Goal: Information Seeking & Learning: Check status

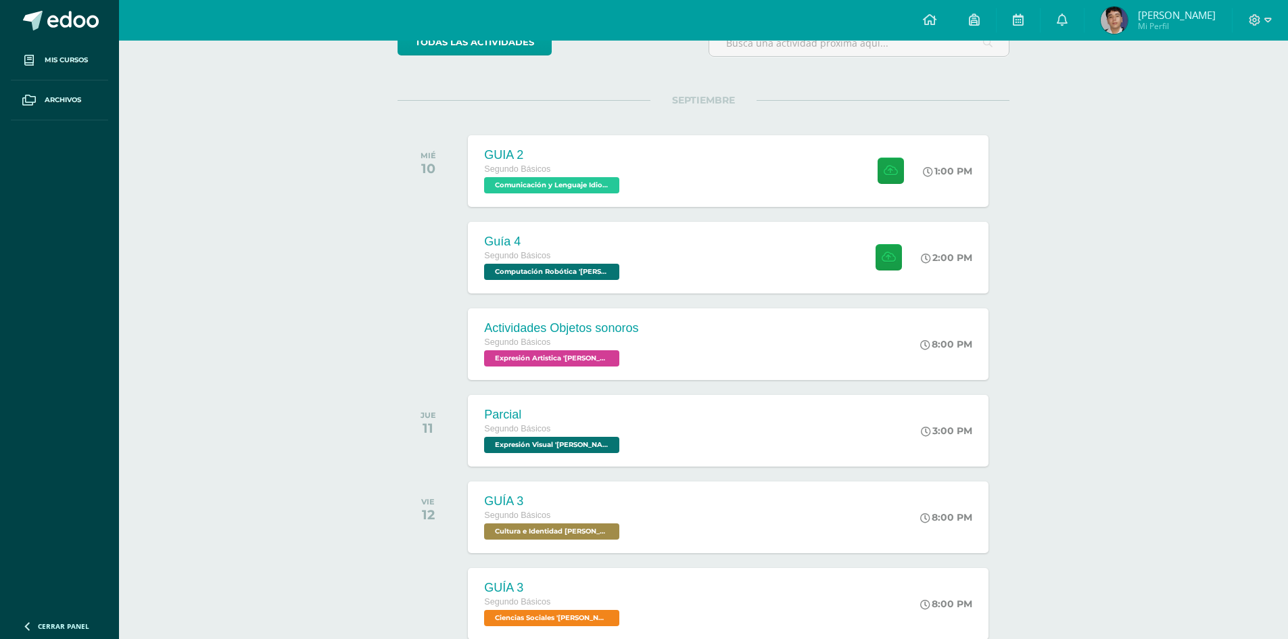
scroll to position [135, 0]
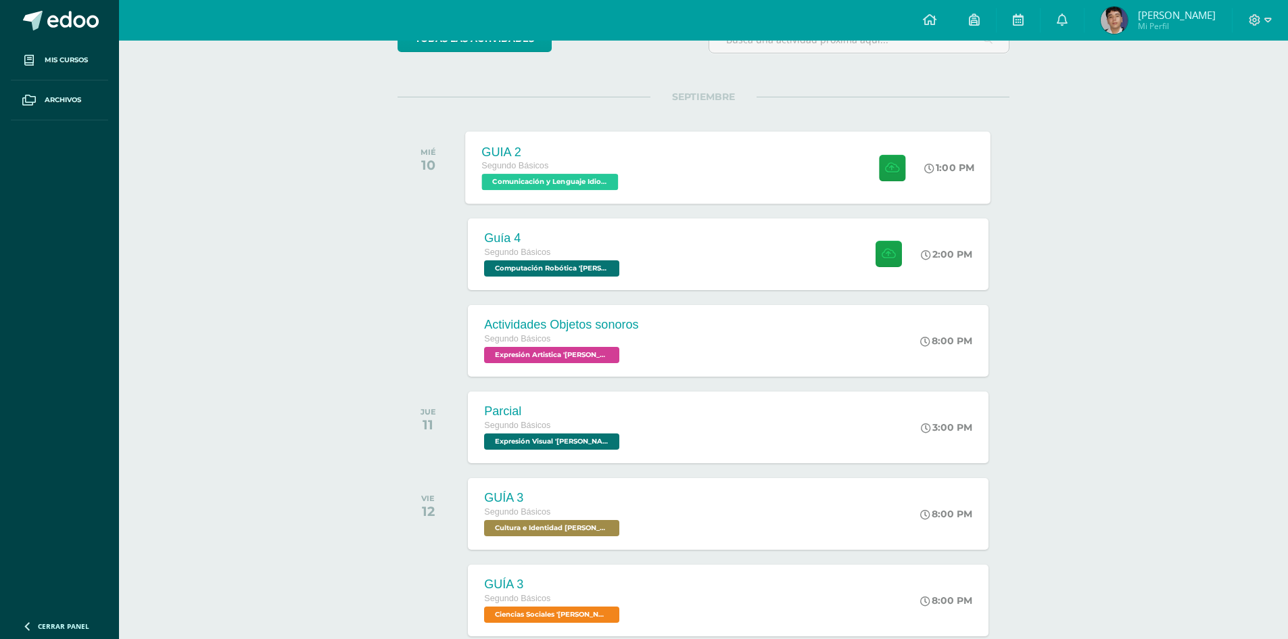
click at [565, 180] on span "Comunicación y Lenguaje Idioma Extranjero '[PERSON_NAME]'" at bounding box center [550, 182] width 137 height 16
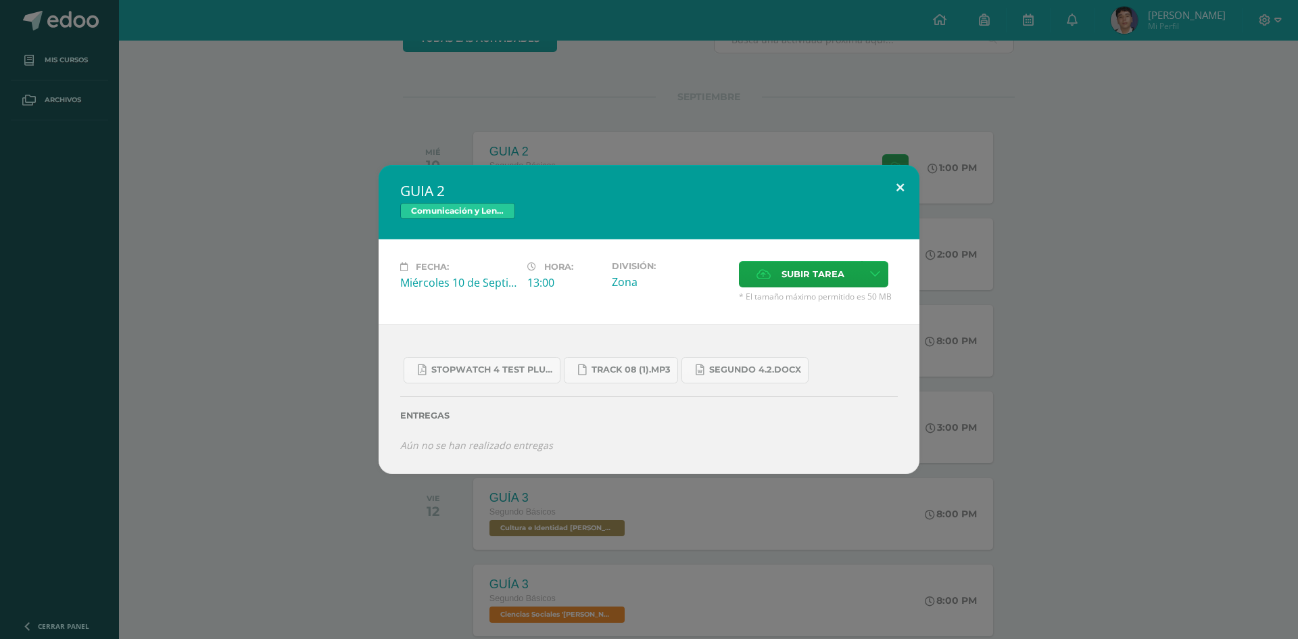
click at [898, 186] on button at bounding box center [900, 188] width 39 height 46
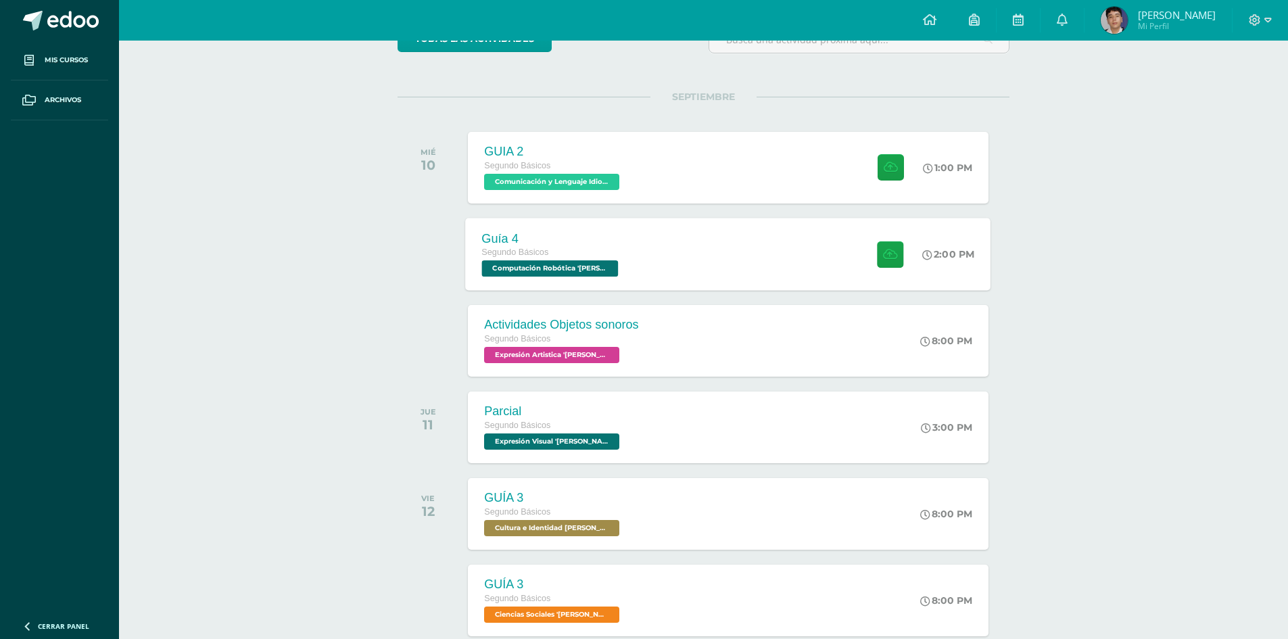
click at [546, 266] on span "Computación Robótica 'Newton'" at bounding box center [550, 268] width 137 height 16
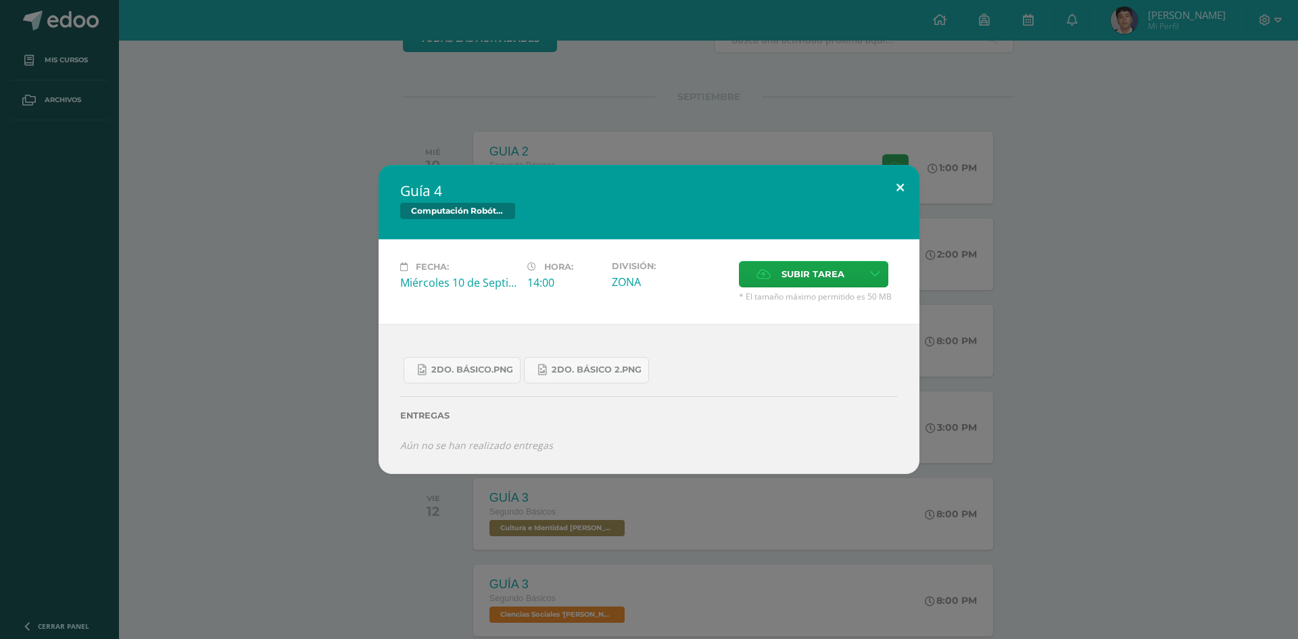
click at [898, 189] on button at bounding box center [900, 188] width 39 height 46
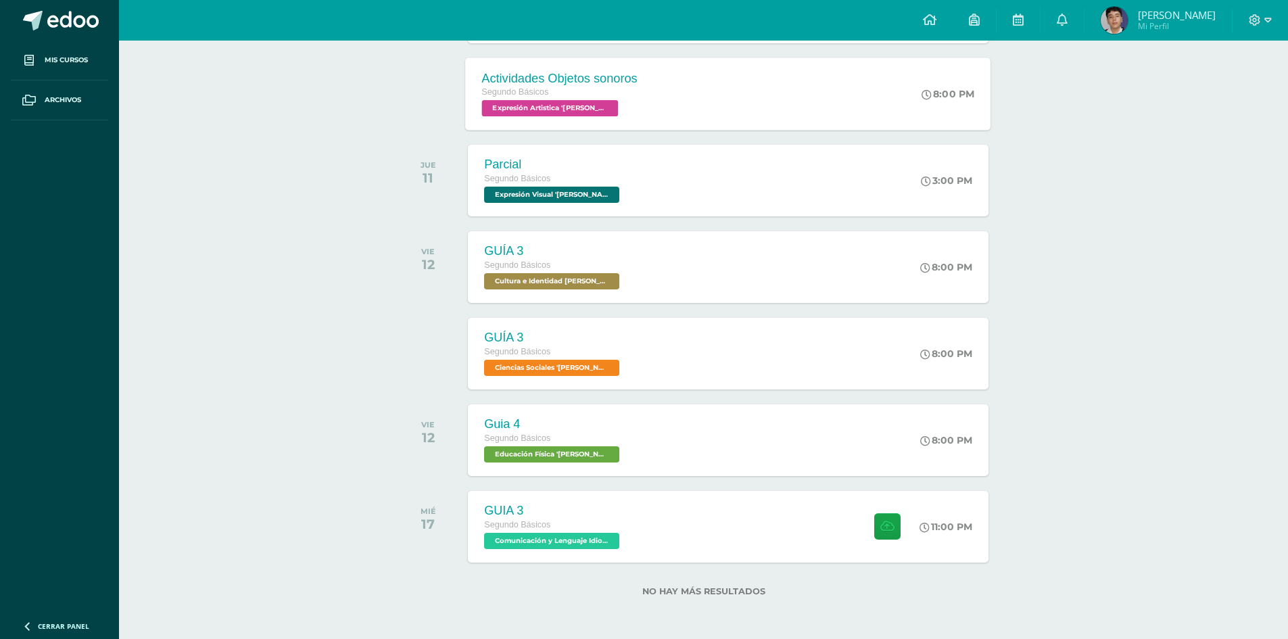
scroll to position [383, 0]
click at [556, 193] on span "Expresión Visual 'Newton'" at bounding box center [550, 194] width 137 height 16
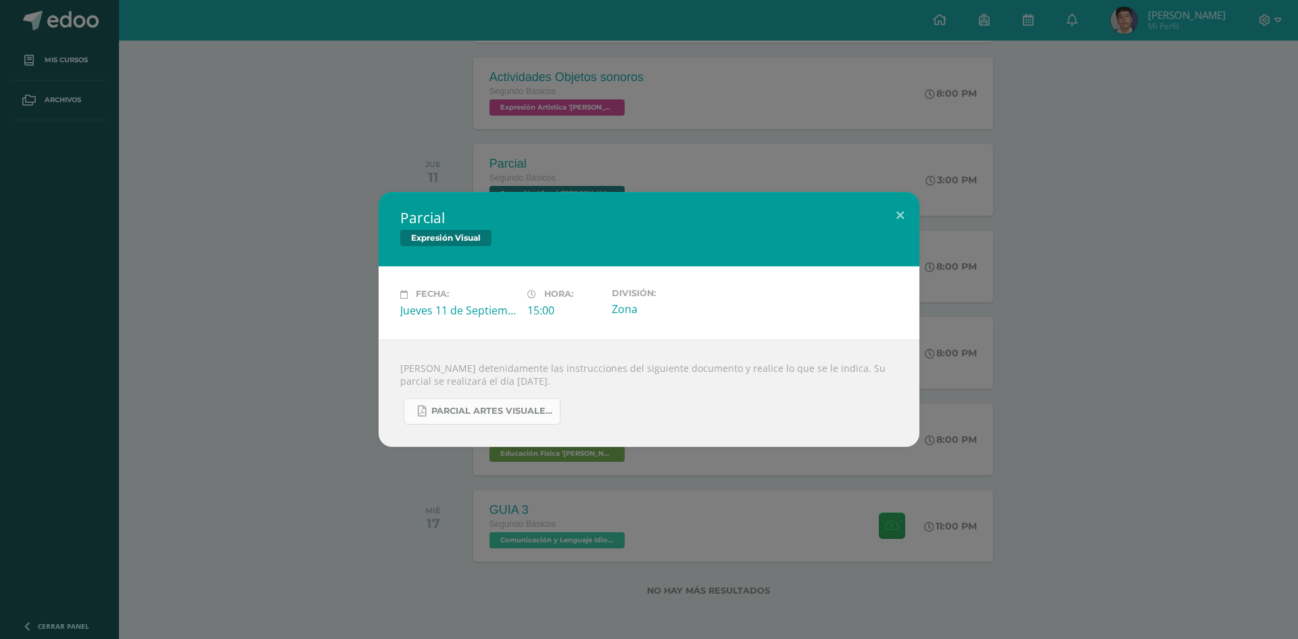
click at [496, 408] on span "PARCIAL ARTES VISUALES. IV BIM.docx.pdf" at bounding box center [492, 411] width 122 height 11
click at [903, 216] on button at bounding box center [900, 215] width 39 height 46
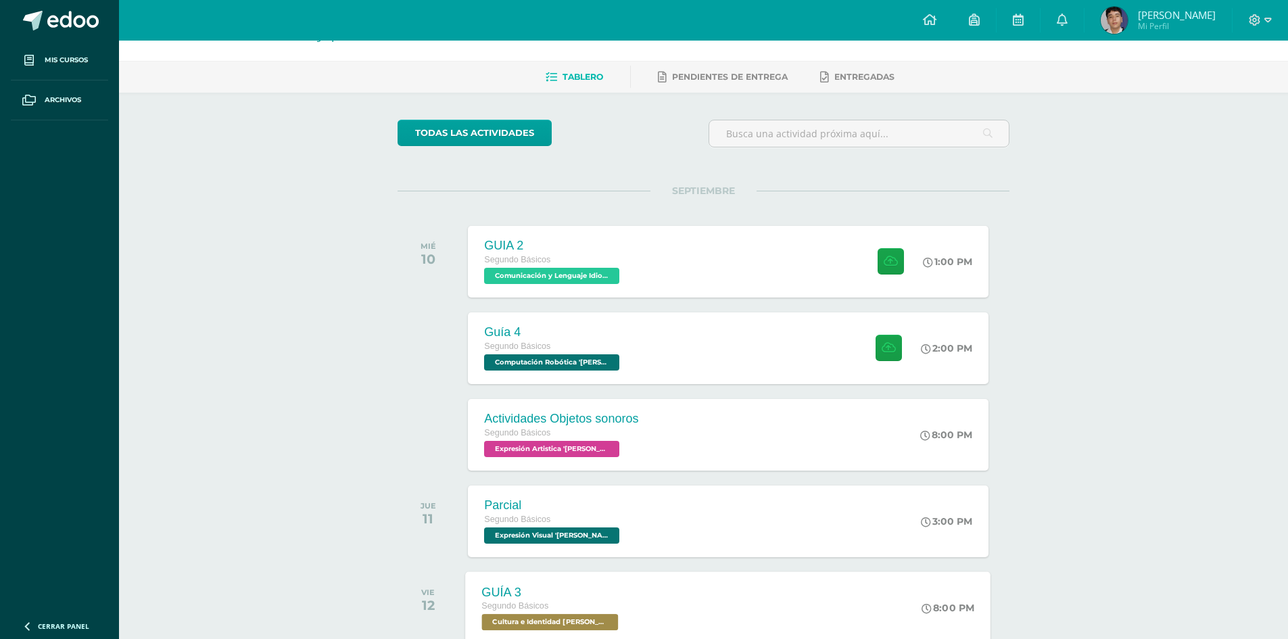
scroll to position [0, 0]
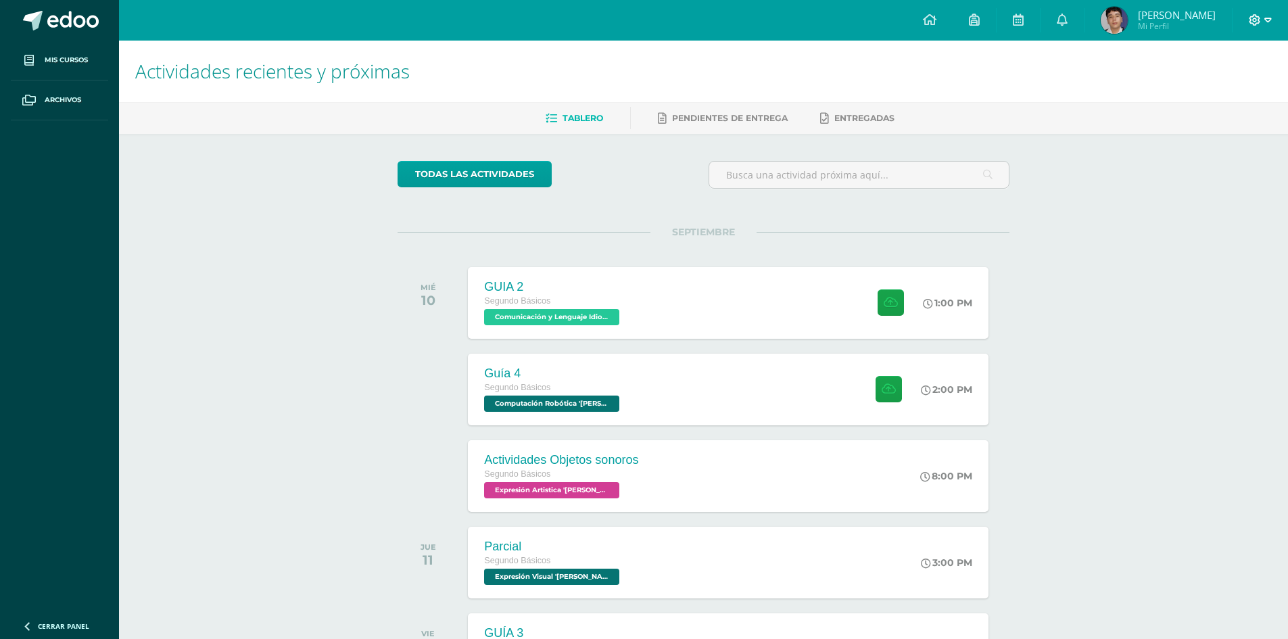
click at [1269, 17] on icon at bounding box center [1267, 20] width 7 height 12
click at [1227, 91] on span "Cerrar sesión" at bounding box center [1225, 91] width 61 height 13
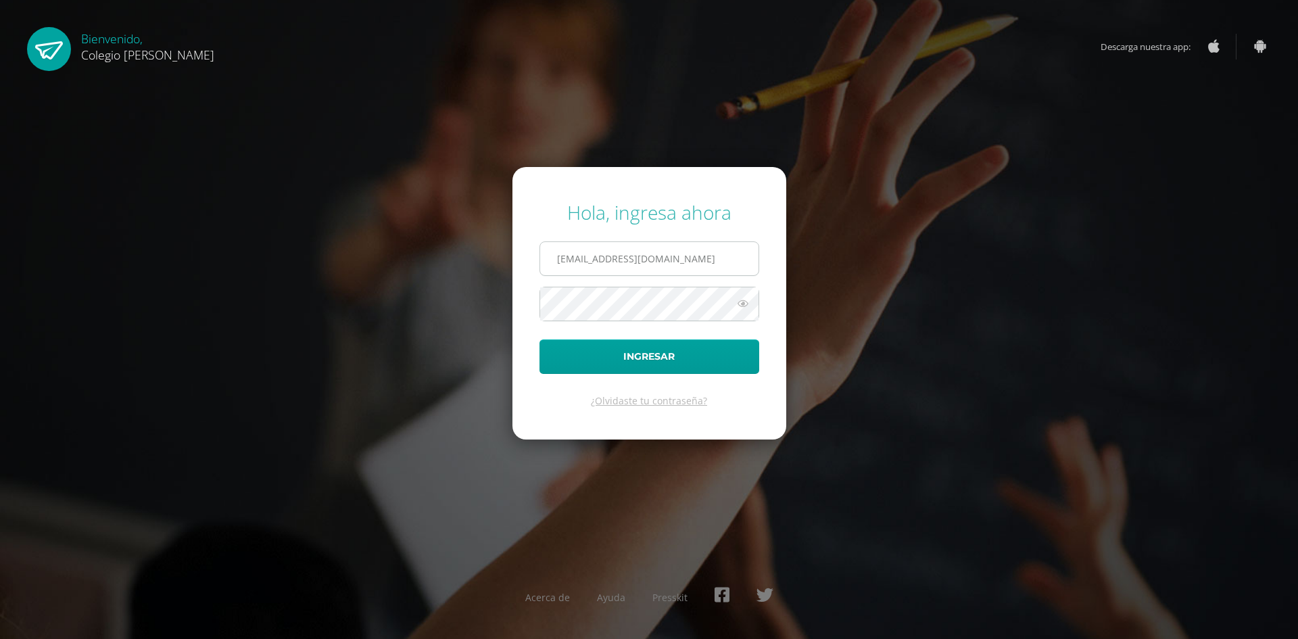
click at [556, 260] on input "COS00037@osoriosandoval.edu.gt" at bounding box center [649, 258] width 218 height 33
type input "COS00857@osoriosandoval.edu.gt"
click at [659, 348] on button "Ingresar" at bounding box center [650, 356] width 220 height 34
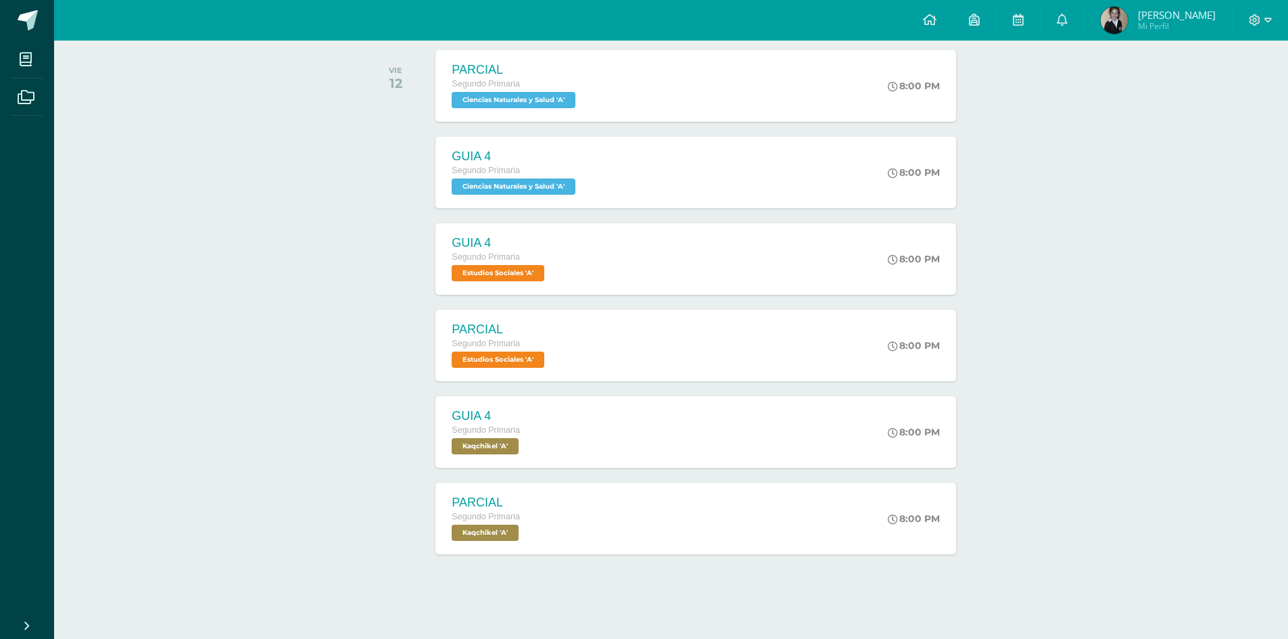
scroll to position [218, 0]
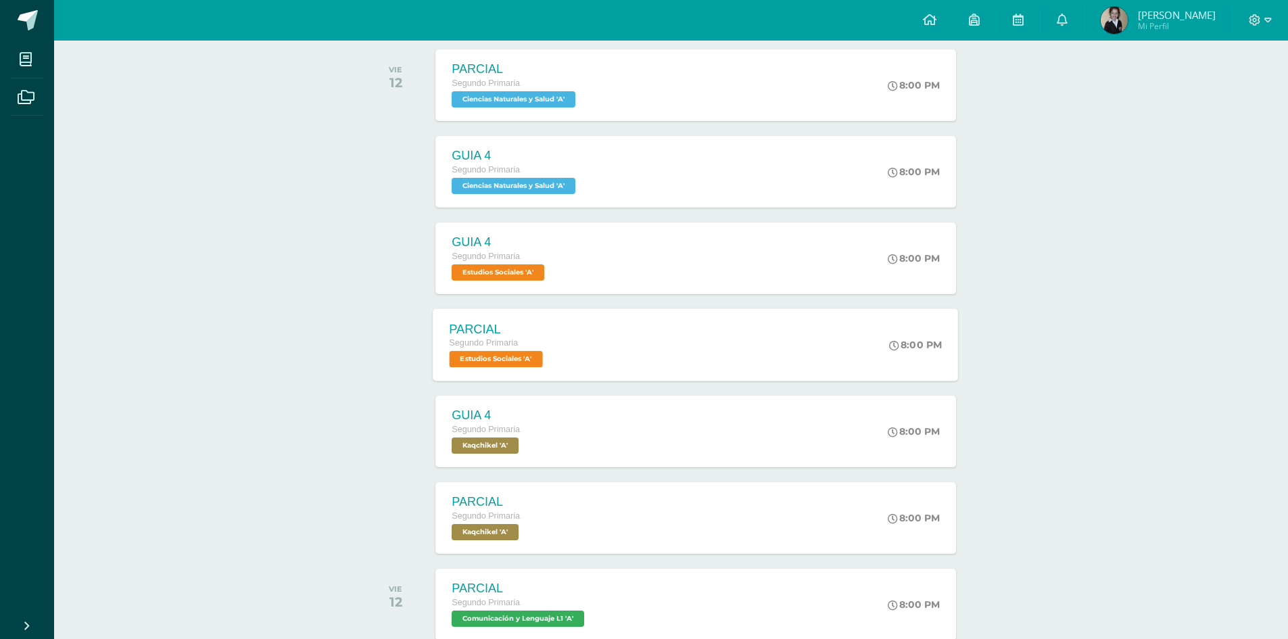
click at [484, 360] on span "Estudios Sociales 'A'" at bounding box center [496, 359] width 93 height 16
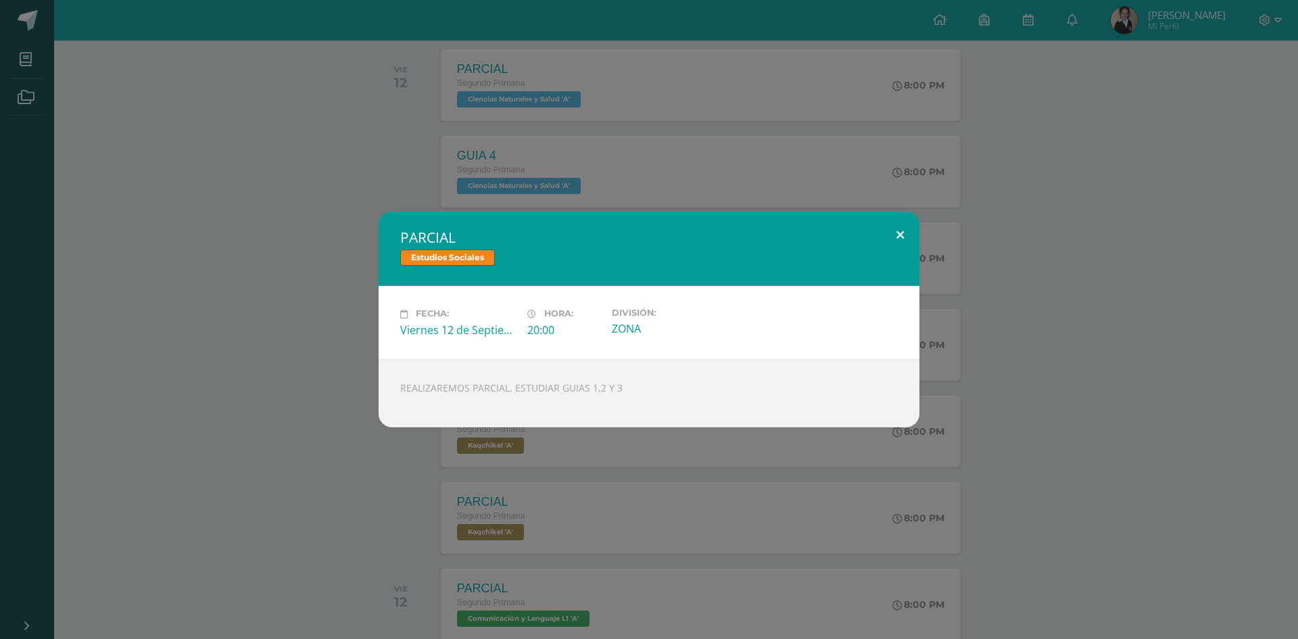
click at [899, 232] on button at bounding box center [900, 235] width 39 height 46
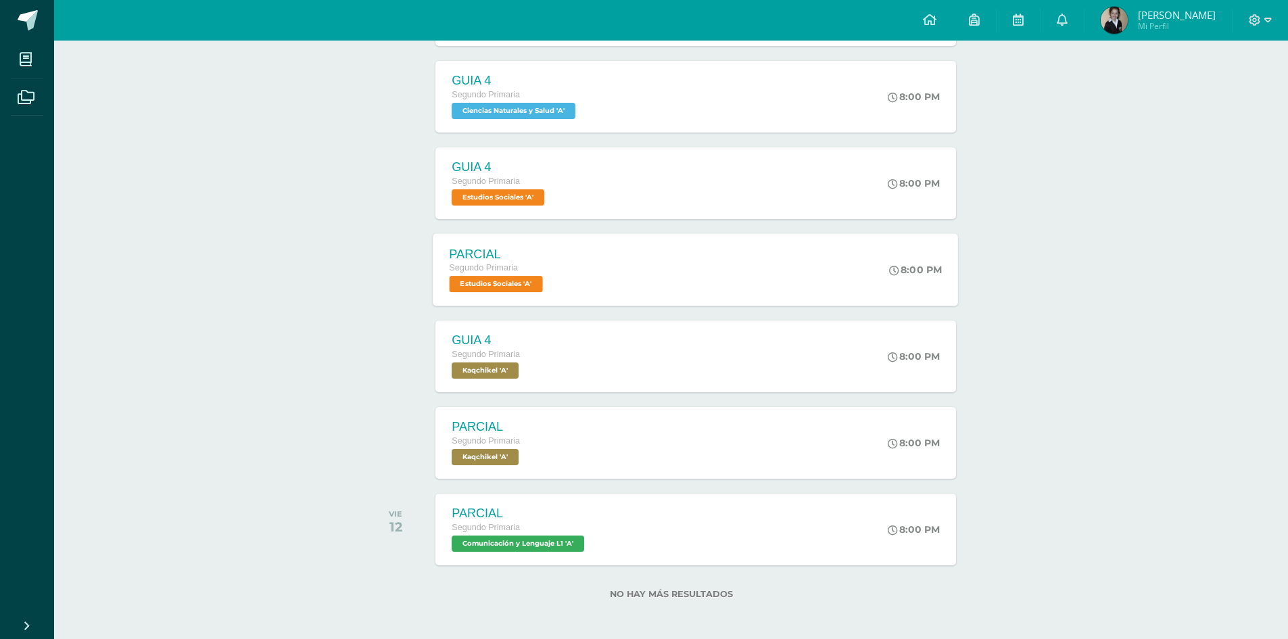
scroll to position [296, 0]
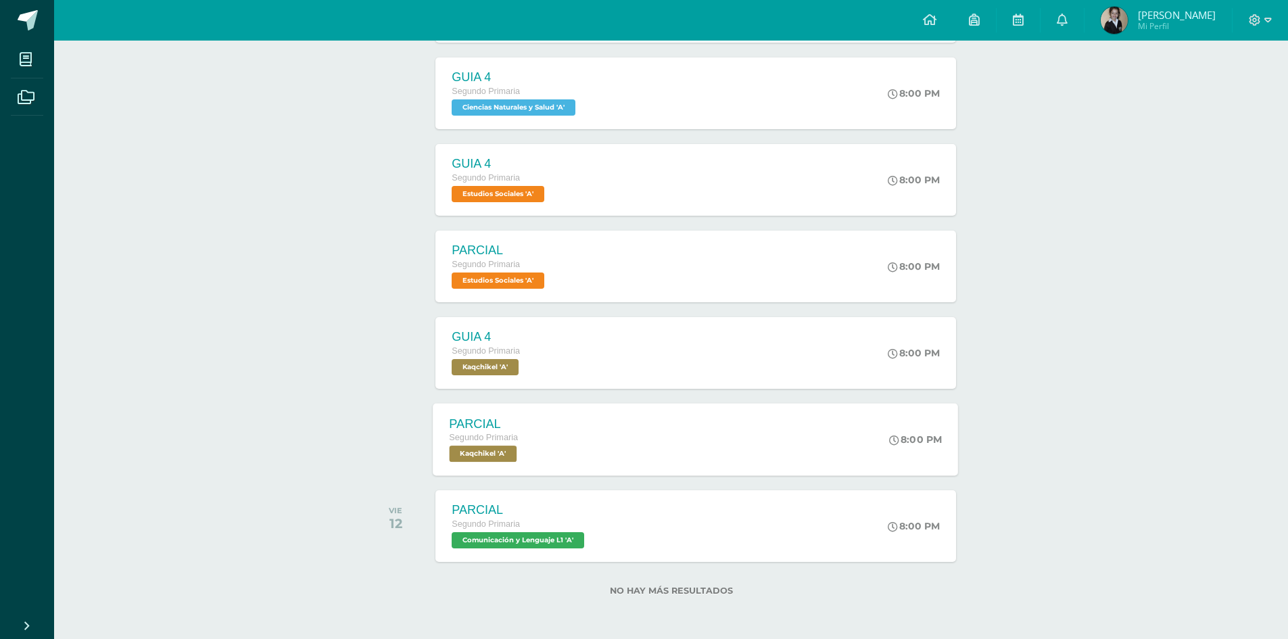
click at [498, 450] on span "Kaqchikel 'A'" at bounding box center [484, 454] width 68 height 16
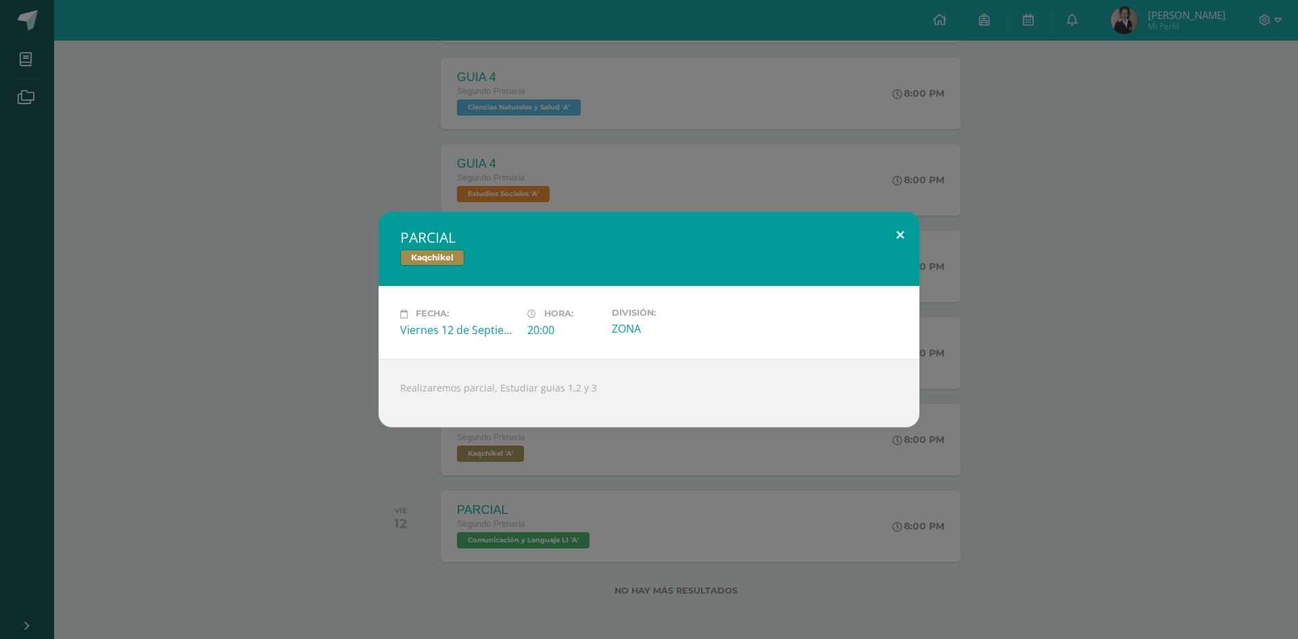
click at [899, 231] on button at bounding box center [900, 235] width 39 height 46
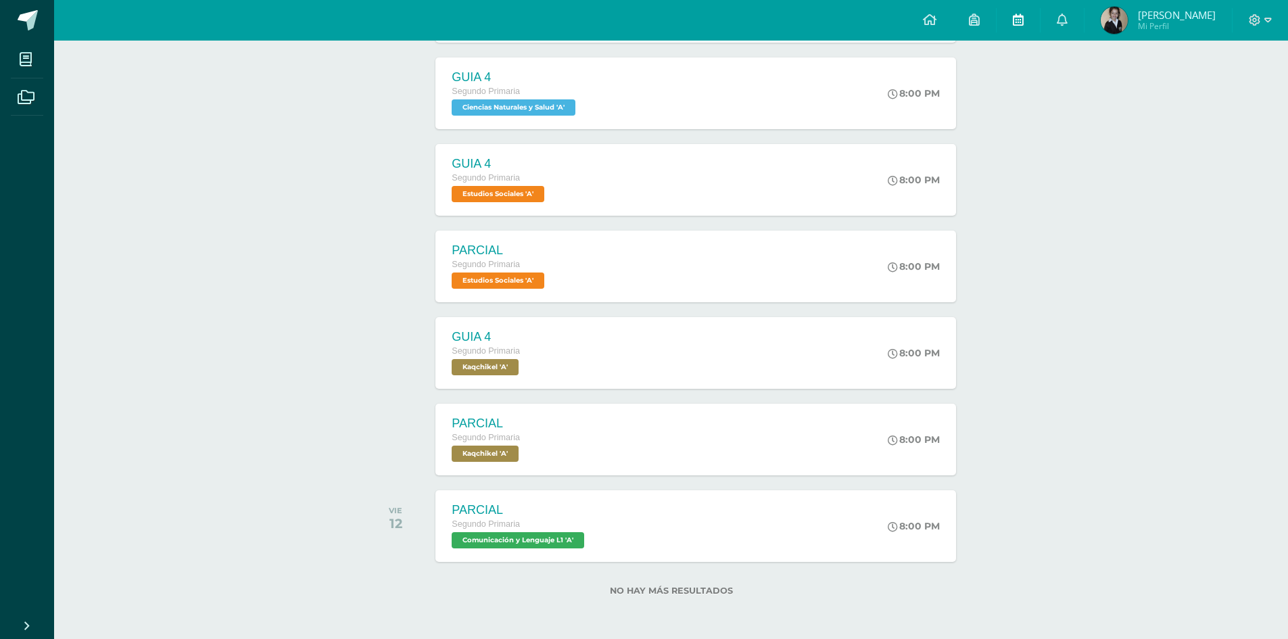
click at [1024, 24] on icon at bounding box center [1018, 20] width 11 height 12
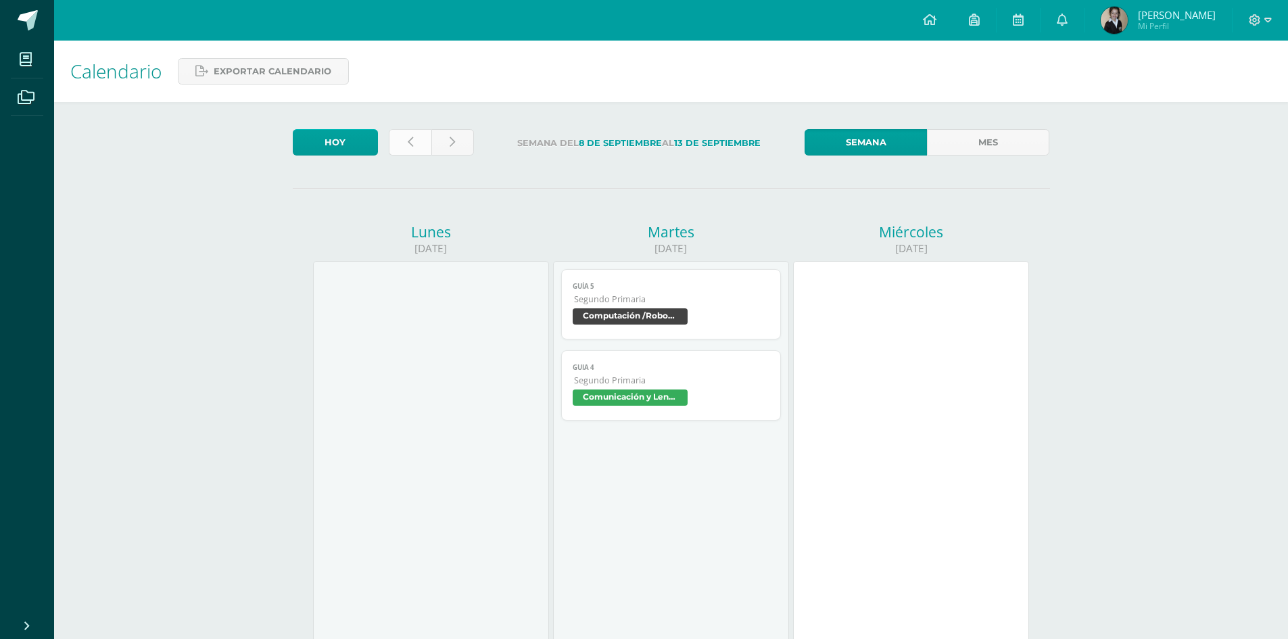
click at [408, 142] on icon at bounding box center [410, 142] width 5 height 11
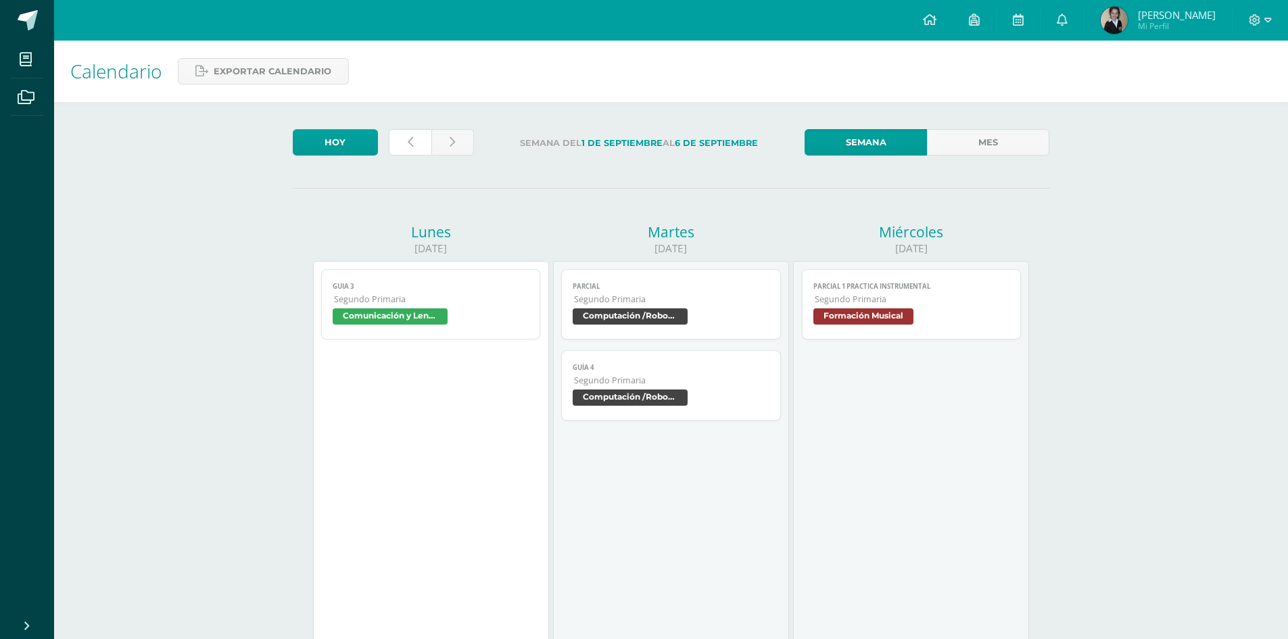
click at [408, 142] on icon at bounding box center [410, 142] width 5 height 11
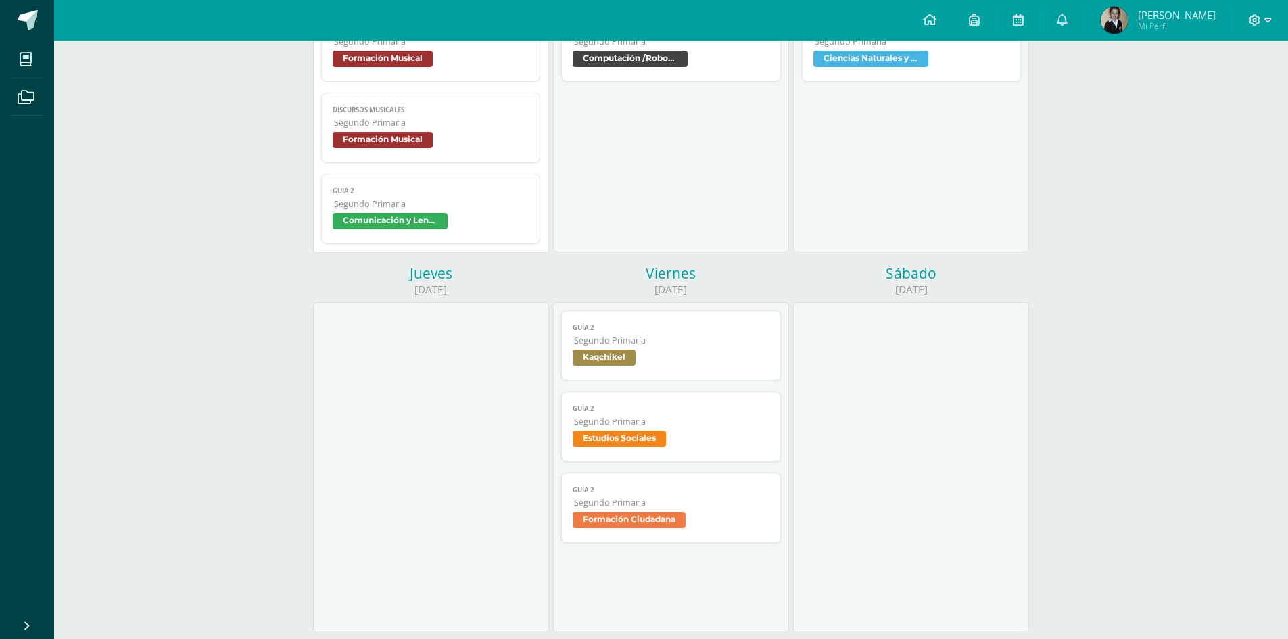
scroll to position [406, 0]
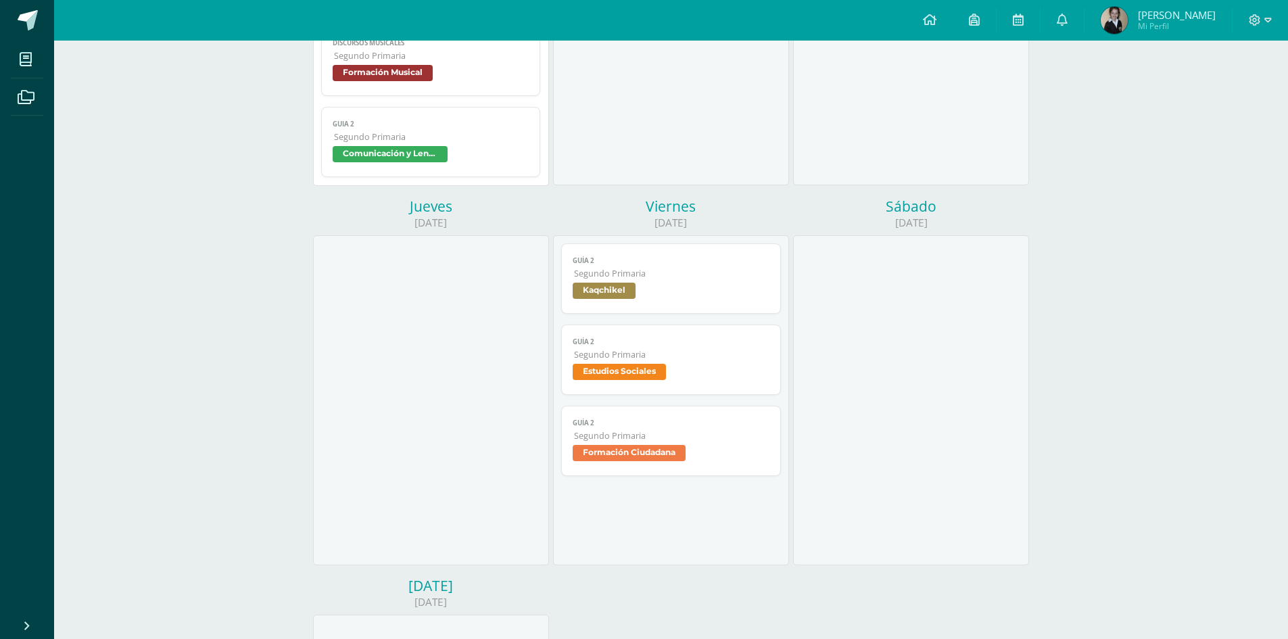
click at [606, 290] on span "Kaqchikel" at bounding box center [604, 291] width 63 height 16
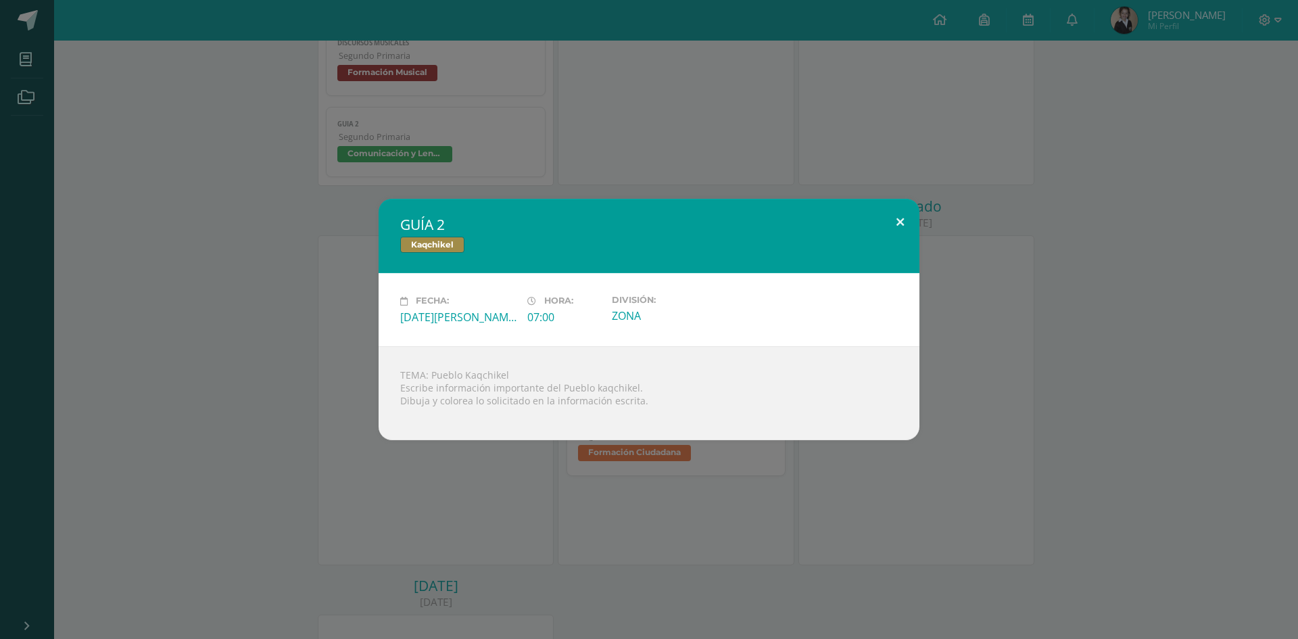
click at [903, 218] on button at bounding box center [900, 222] width 39 height 46
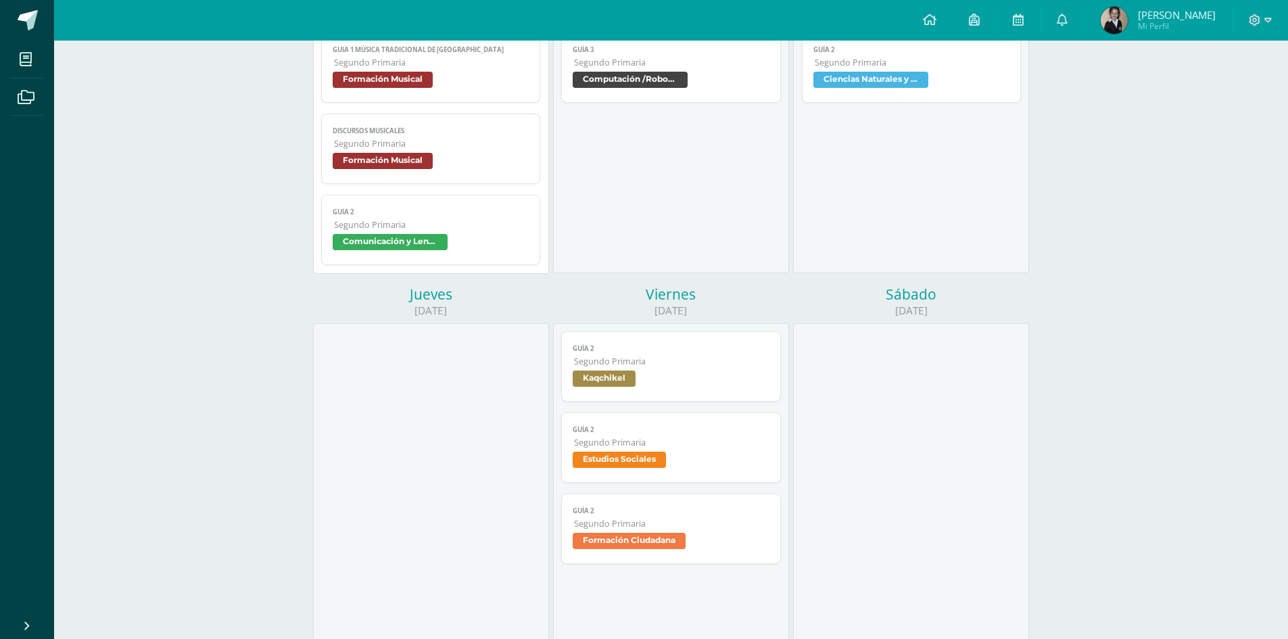
scroll to position [0, 0]
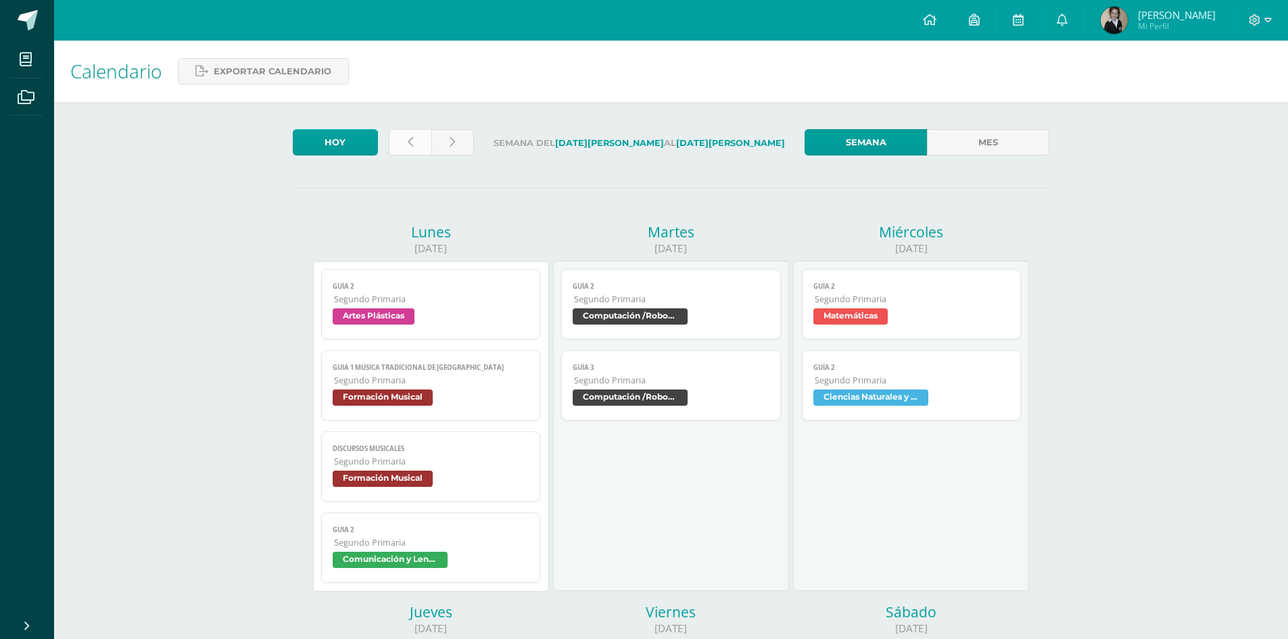
click at [416, 142] on link at bounding box center [410, 142] width 43 height 26
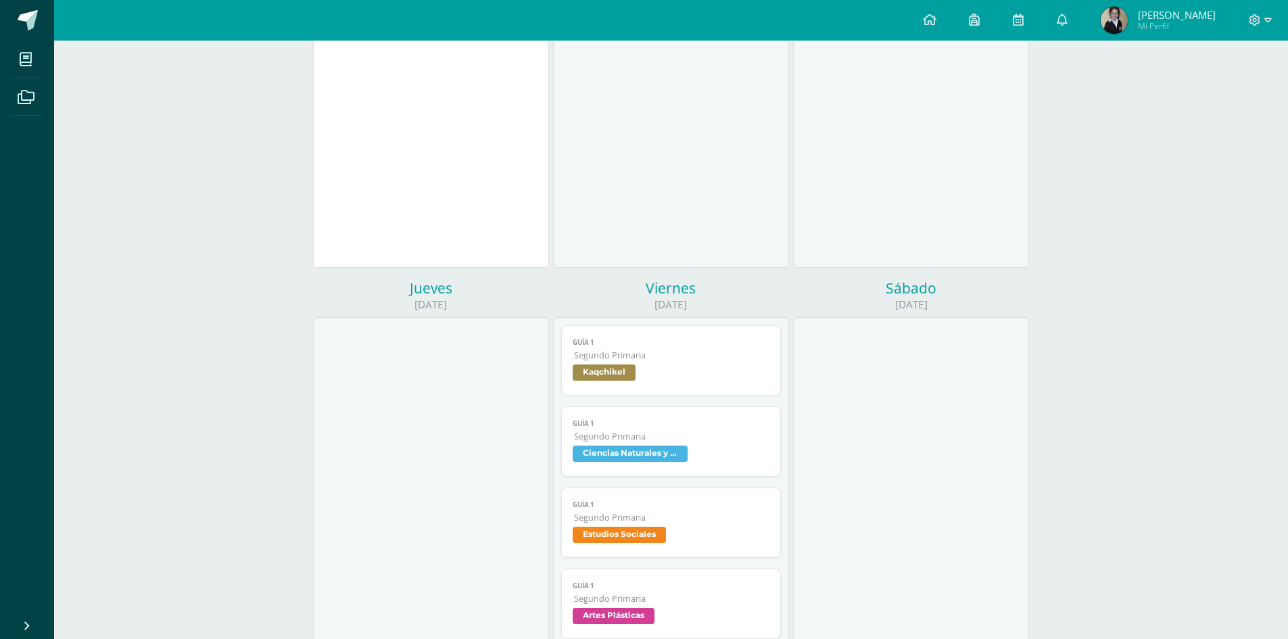
scroll to position [406, 0]
click at [611, 370] on span "Kaqchikel" at bounding box center [604, 371] width 63 height 16
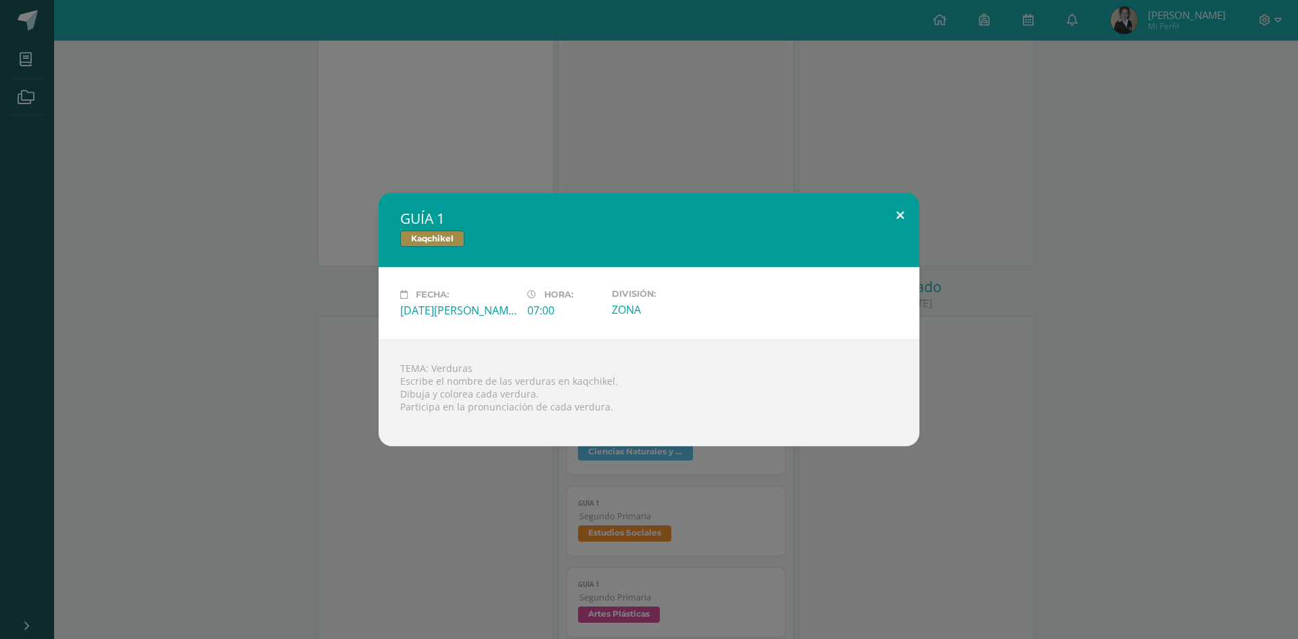
click at [902, 215] on button at bounding box center [900, 216] width 39 height 46
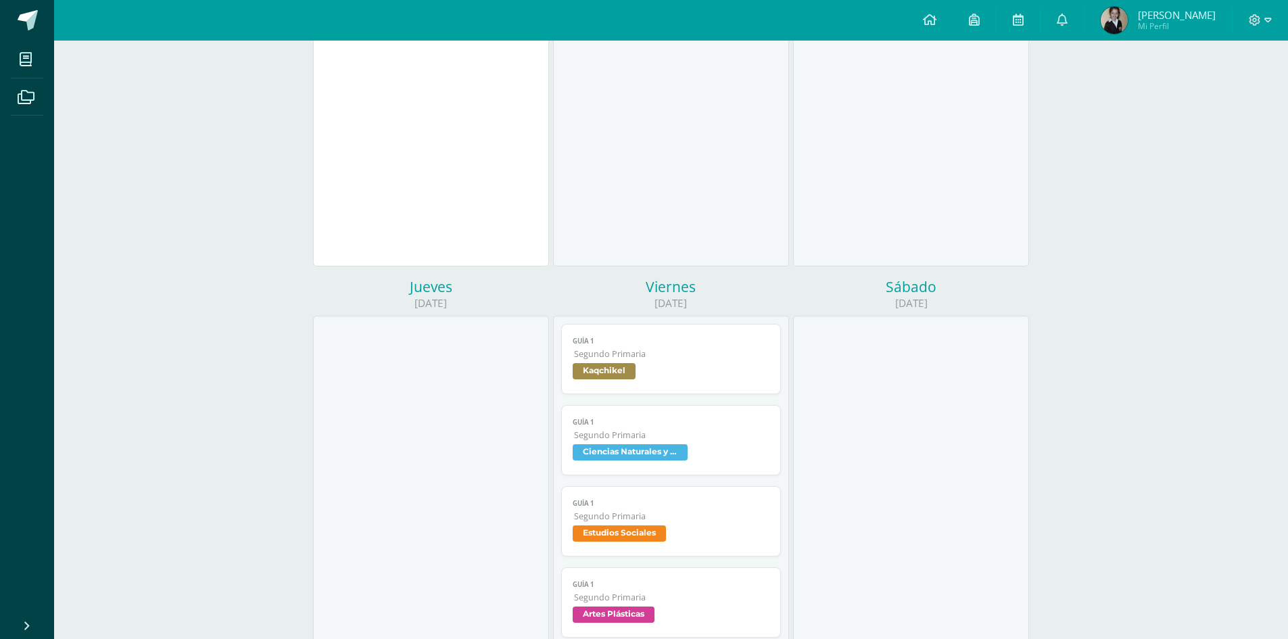
scroll to position [0, 0]
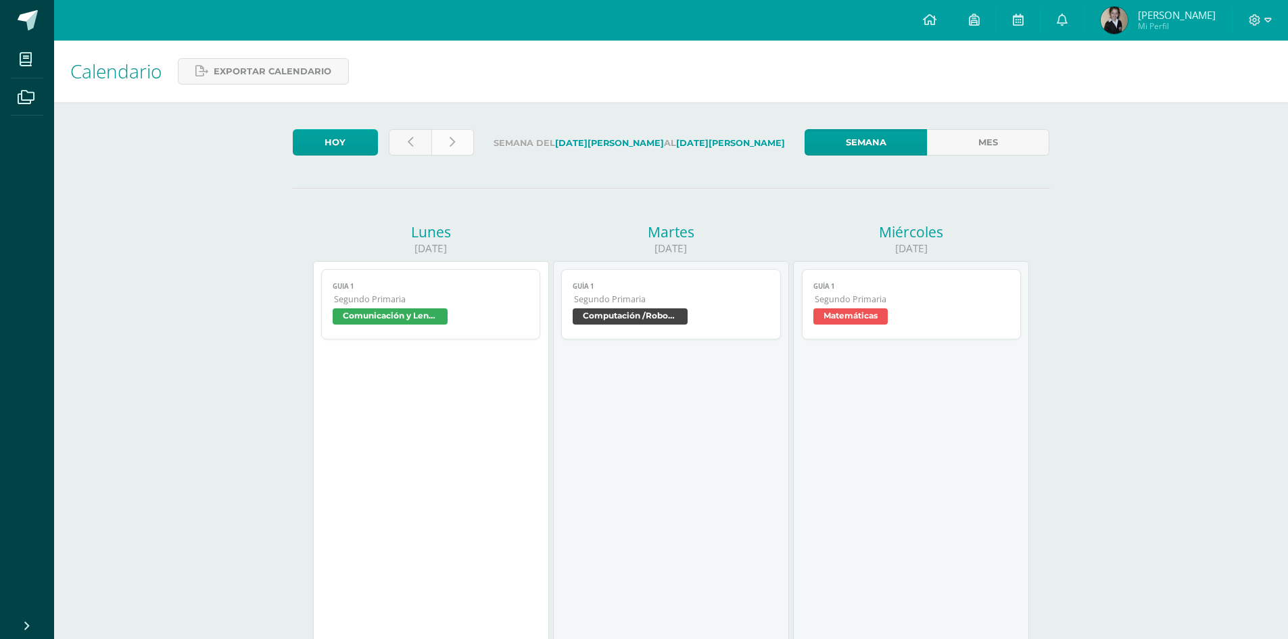
click at [454, 137] on icon at bounding box center [452, 142] width 5 height 11
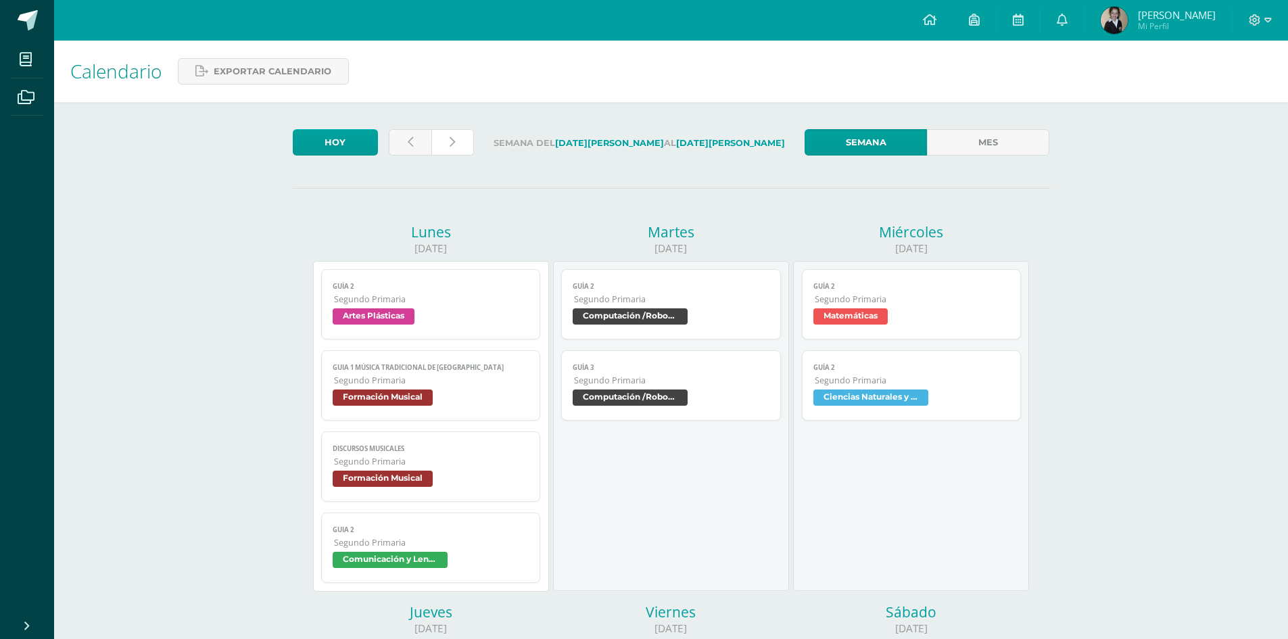
click at [452, 144] on icon at bounding box center [452, 142] width 5 height 11
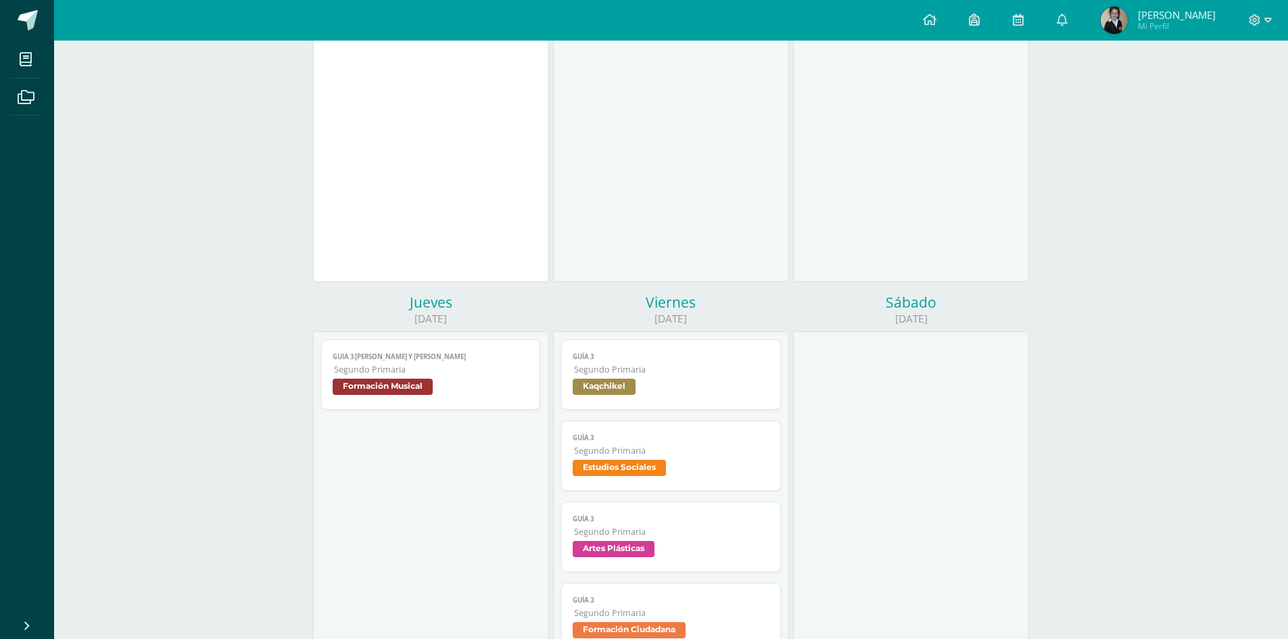
scroll to position [406, 0]
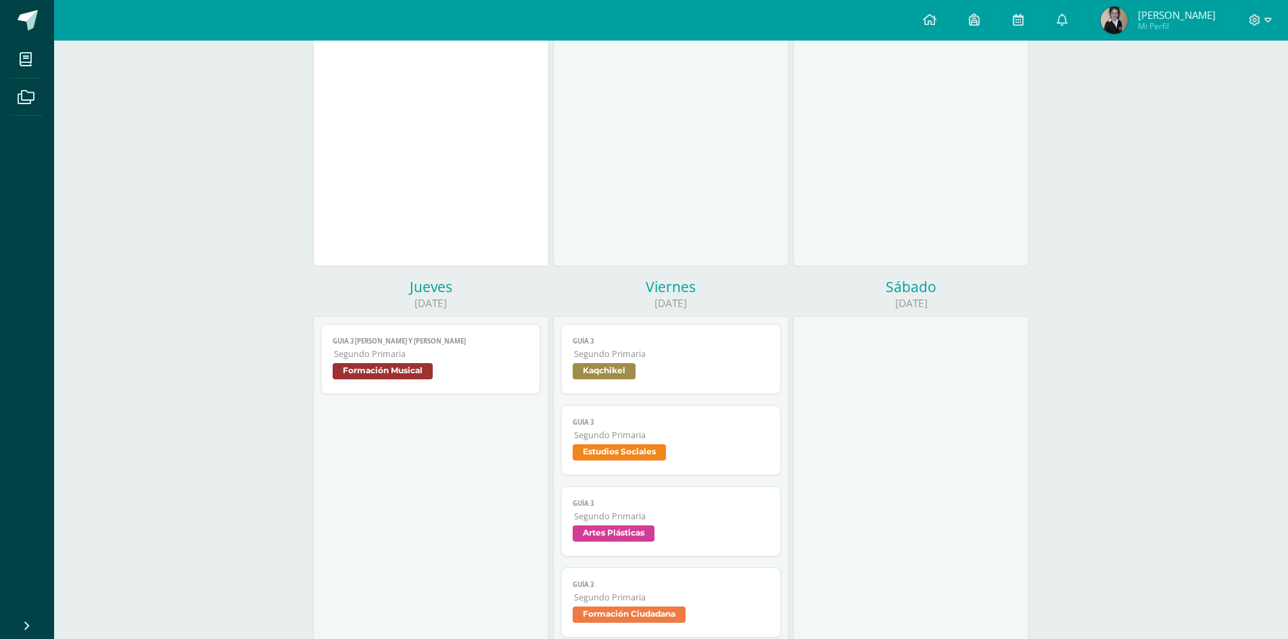
click at [612, 366] on span "Kaqchikel" at bounding box center [604, 371] width 63 height 16
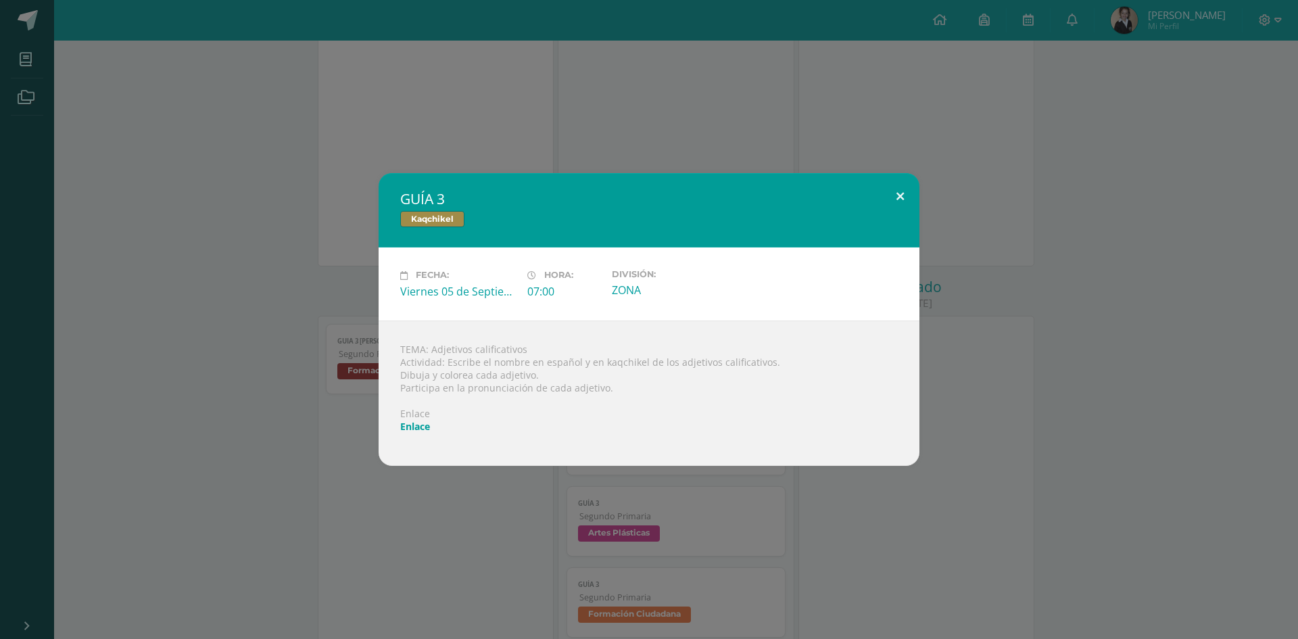
click at [899, 197] on button at bounding box center [900, 196] width 39 height 46
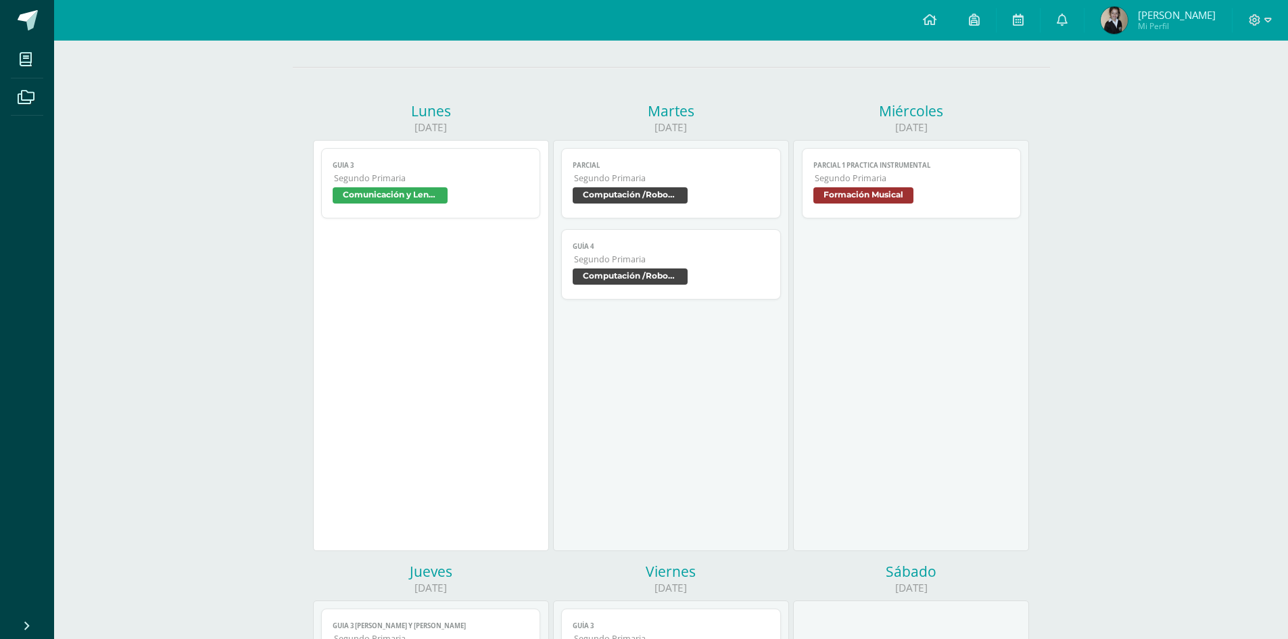
scroll to position [68, 0]
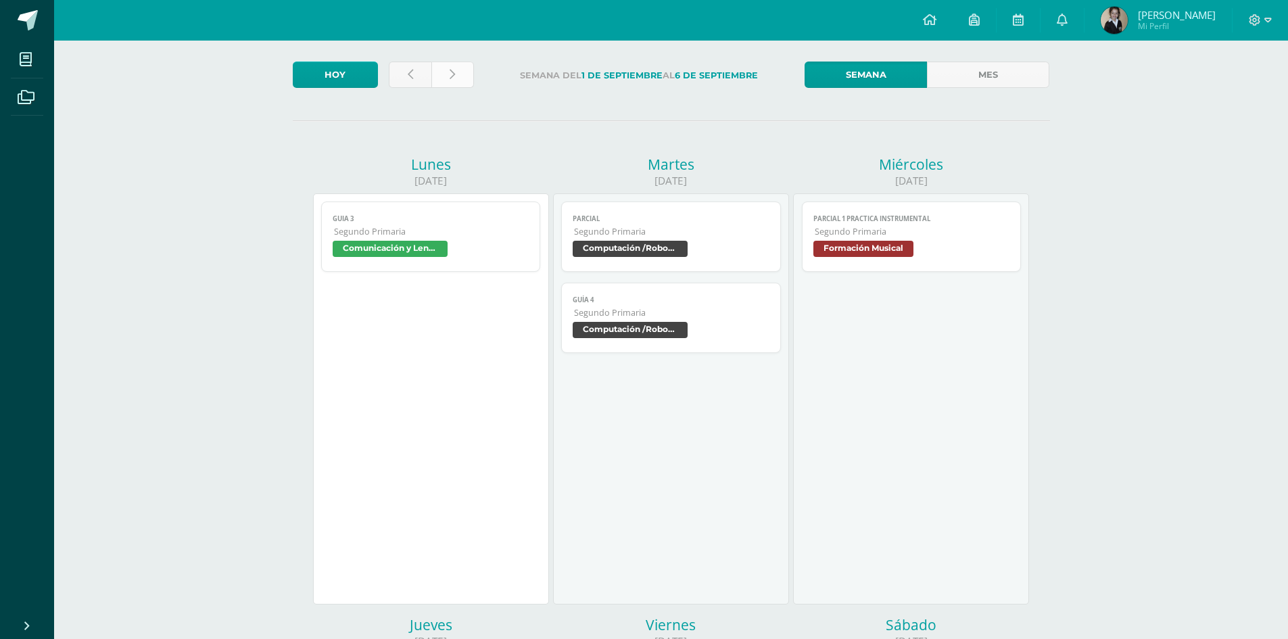
click at [451, 70] on icon at bounding box center [452, 74] width 5 height 11
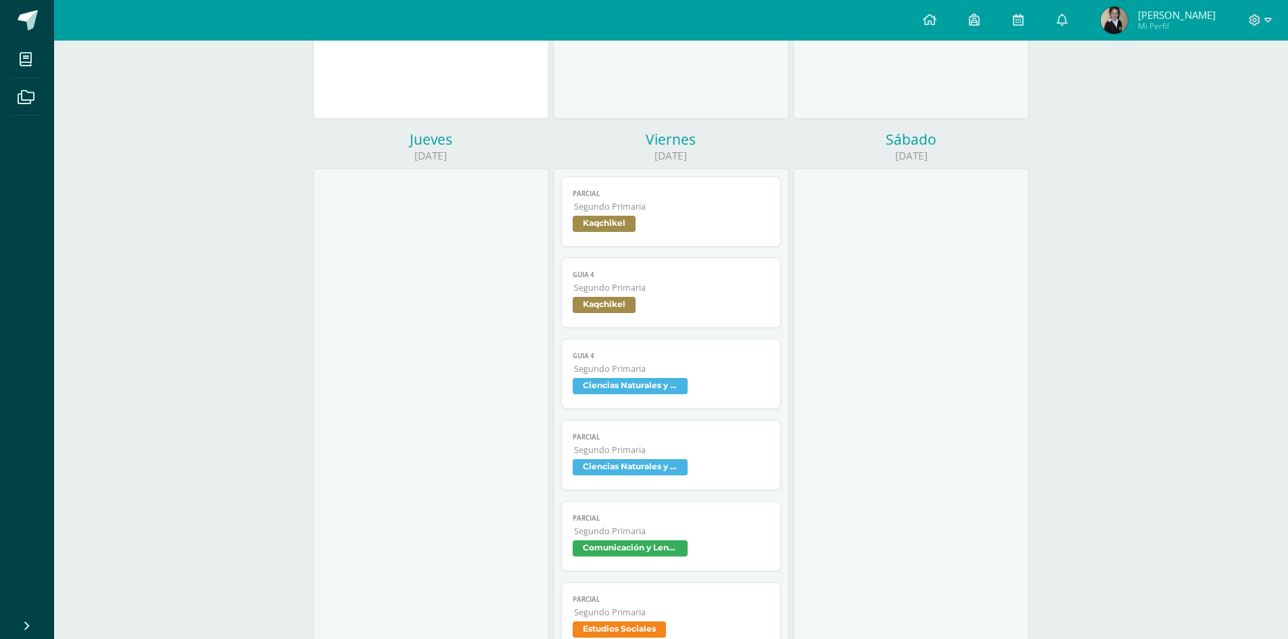
scroll to position [744, 0]
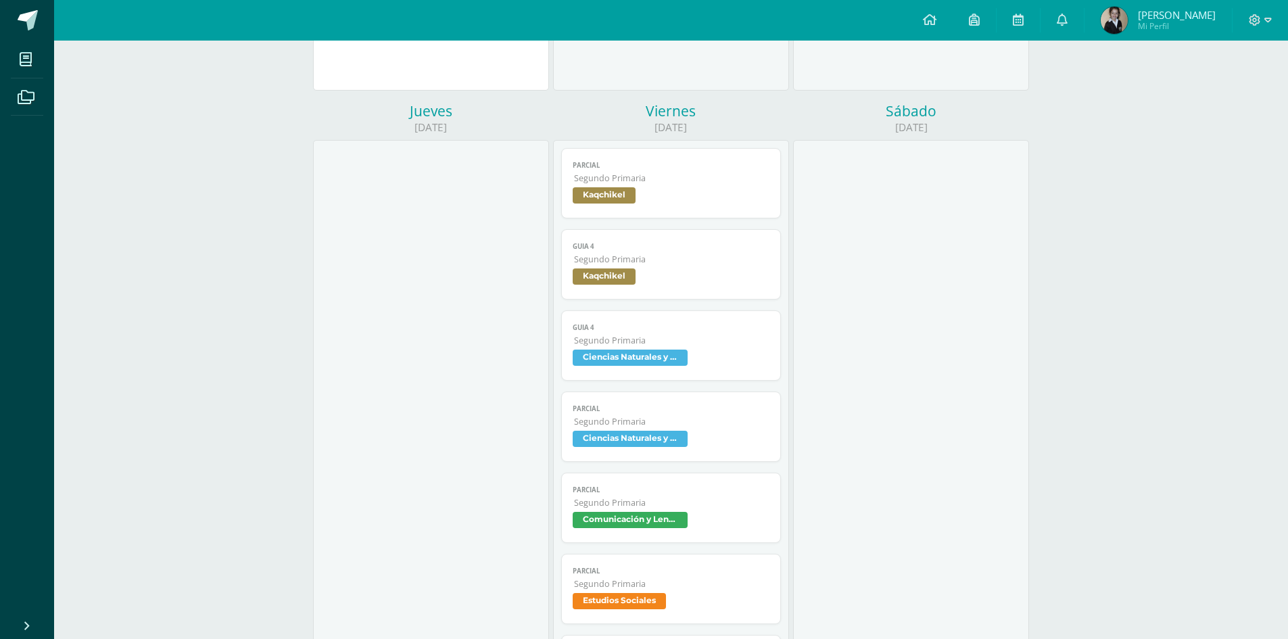
click at [612, 272] on span "Kaqchikel" at bounding box center [604, 276] width 63 height 16
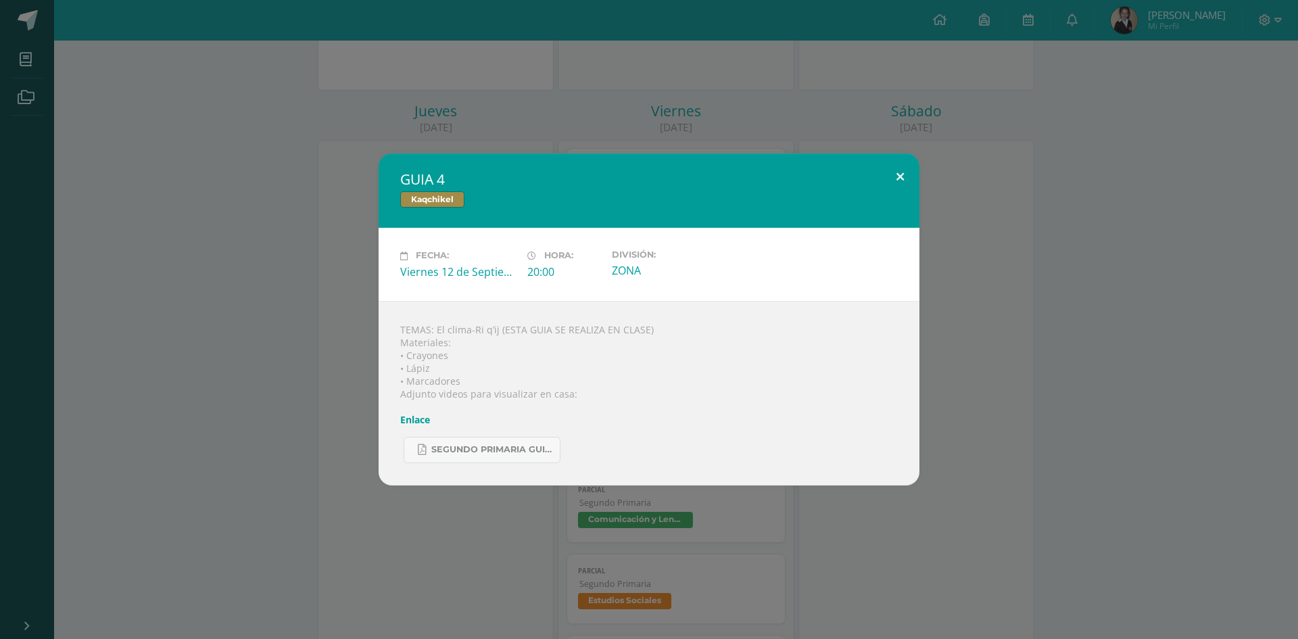
click at [902, 178] on button at bounding box center [900, 176] width 39 height 46
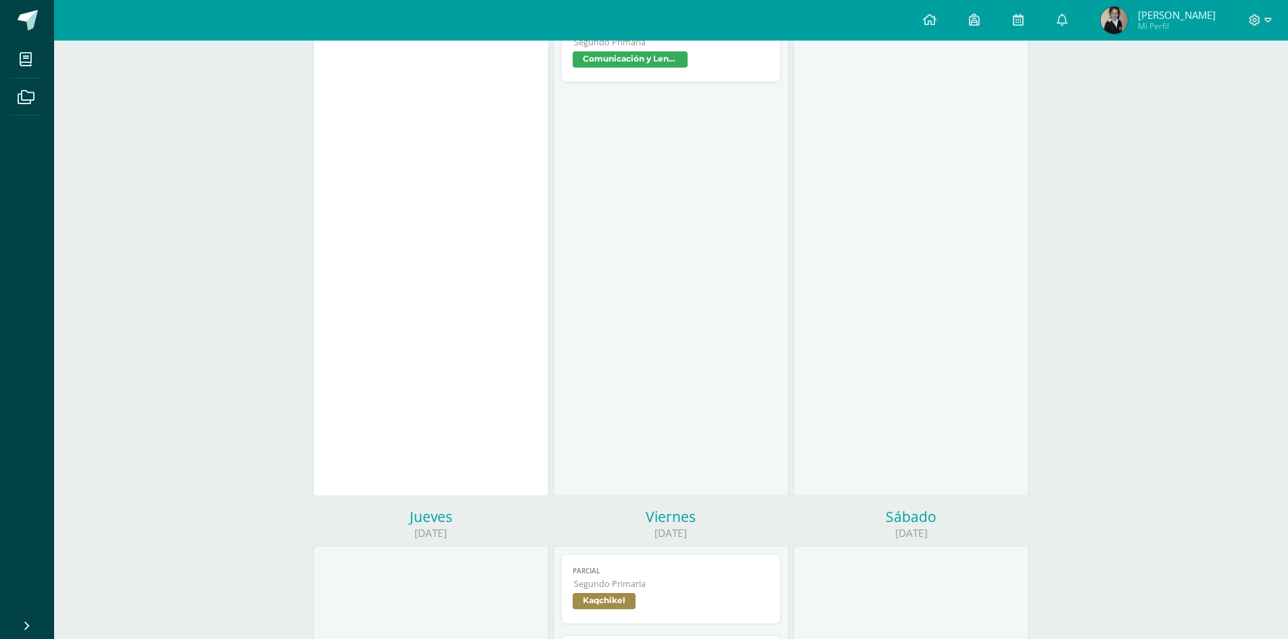
scroll to position [0, 0]
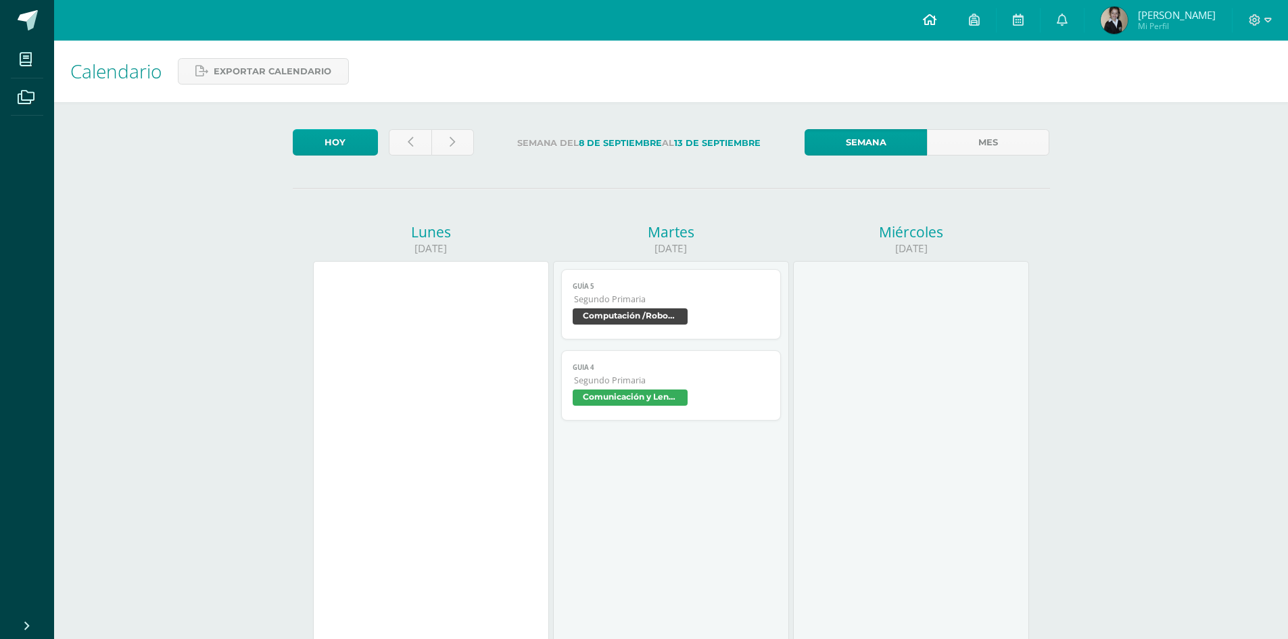
click at [936, 16] on icon at bounding box center [930, 20] width 14 height 12
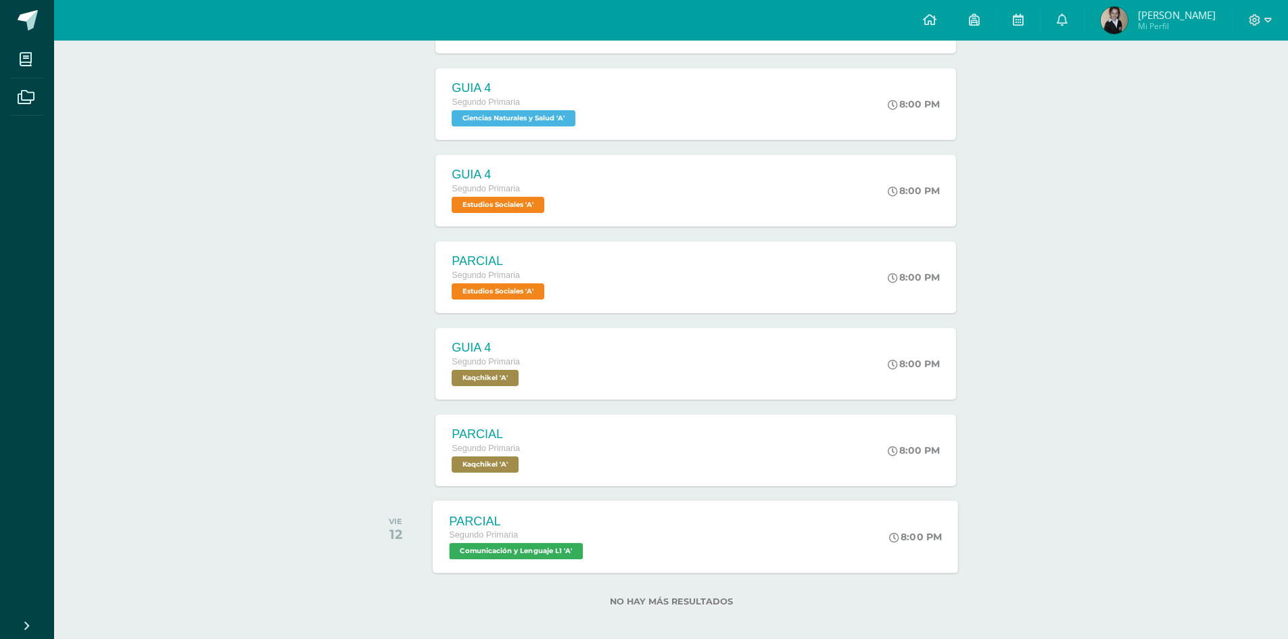
scroll to position [296, 0]
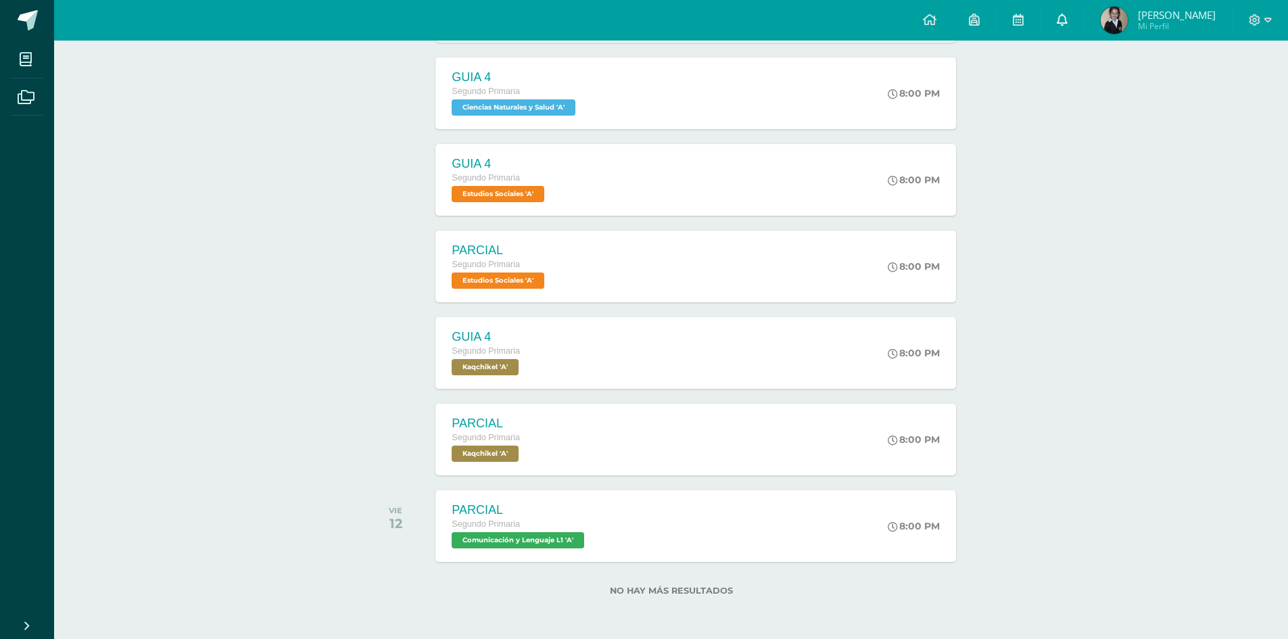
click at [1068, 19] on icon at bounding box center [1062, 20] width 11 height 12
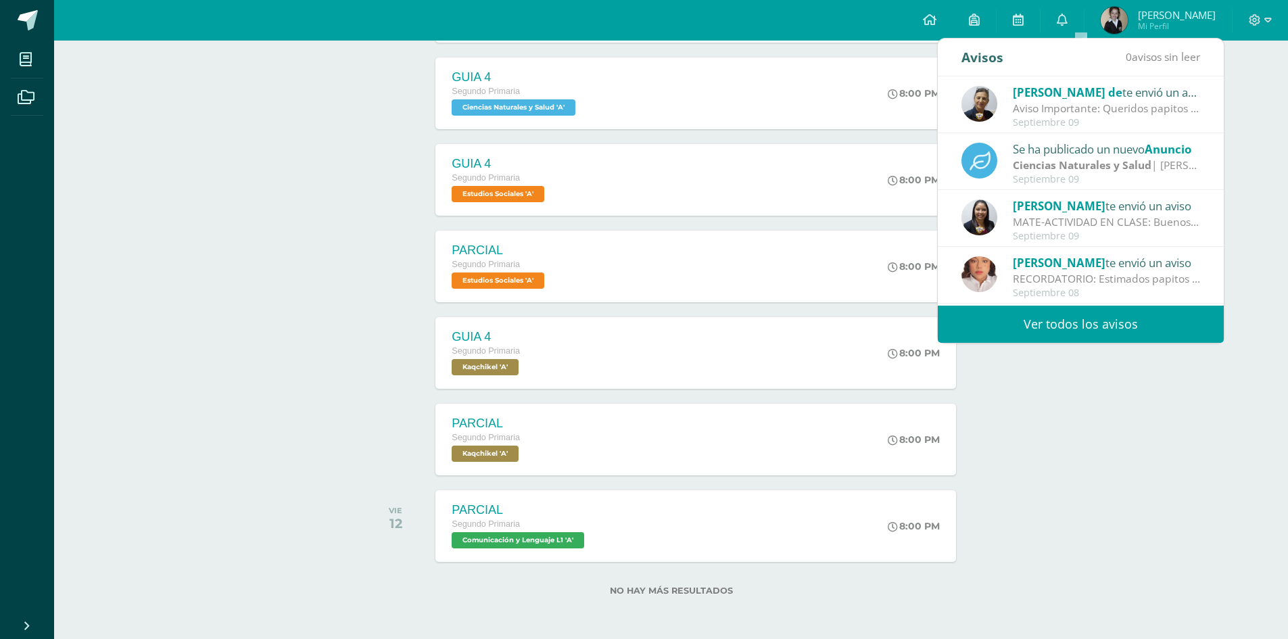
click at [1087, 156] on div "Se ha publicado un nuevo Anuncio" at bounding box center [1107, 149] width 188 height 18
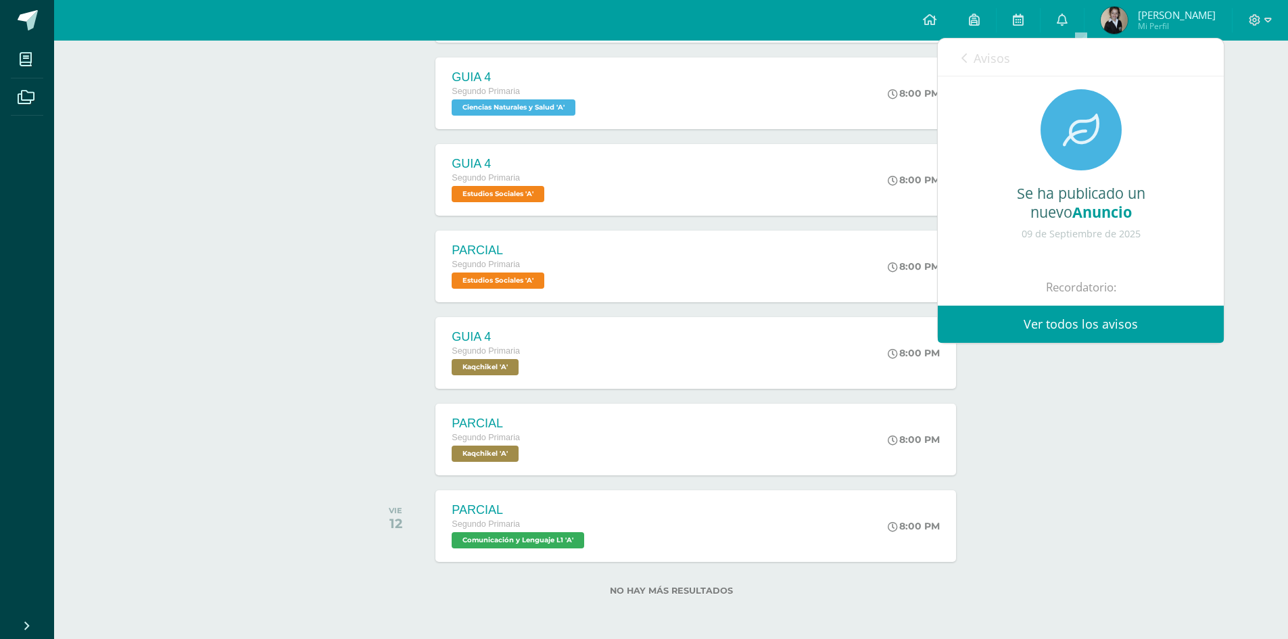
scroll to position [0, 0]
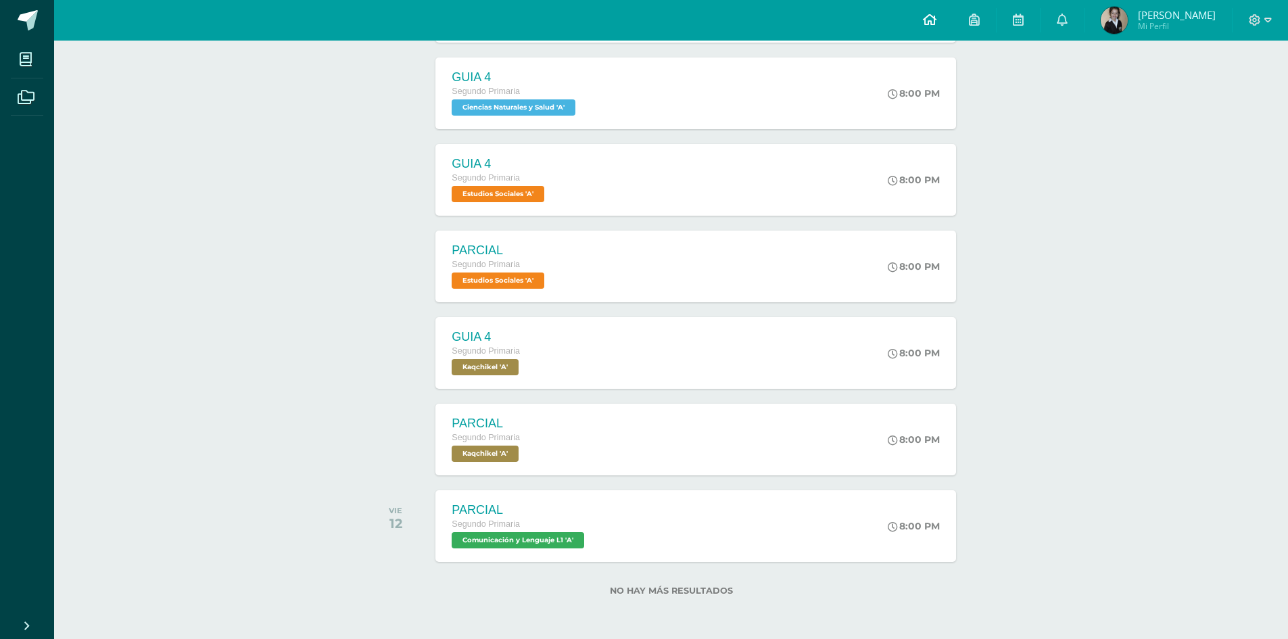
click at [936, 16] on icon at bounding box center [930, 20] width 14 height 12
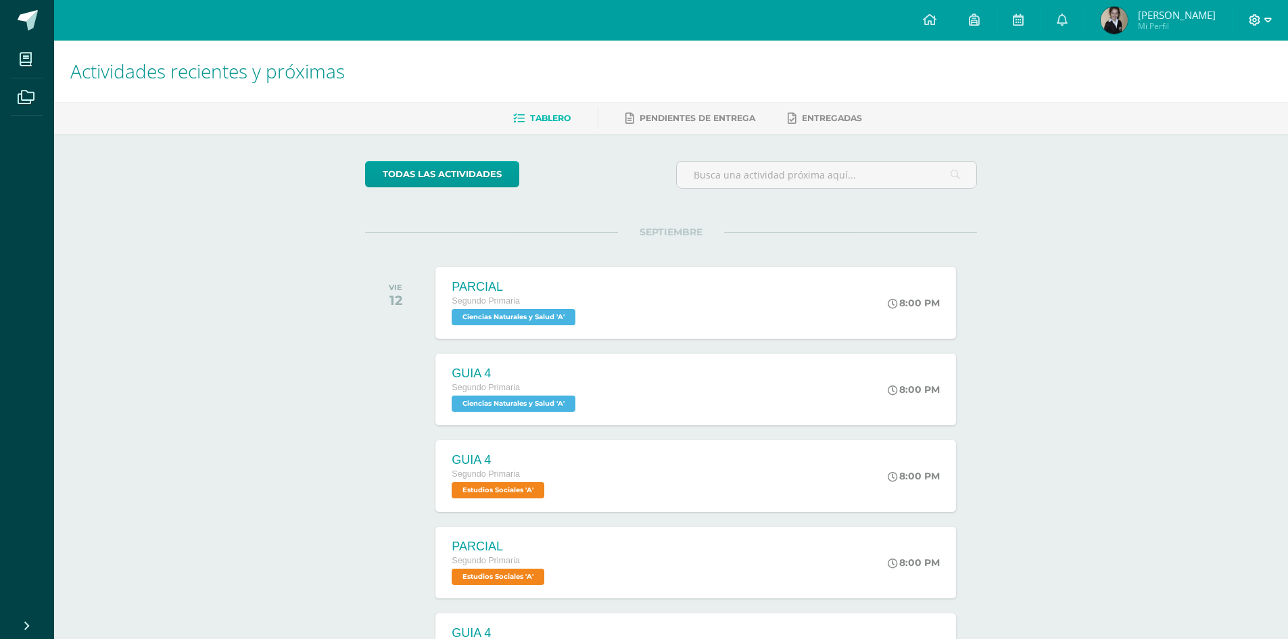
click at [1268, 22] on icon at bounding box center [1267, 20] width 7 height 12
click at [1228, 91] on span "Cerrar sesión" at bounding box center [1225, 91] width 61 height 13
